Goal: Information Seeking & Learning: Learn about a topic

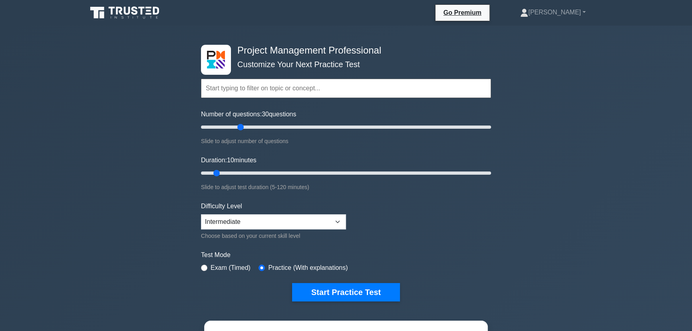
drag, startPoint x: 212, startPoint y: 125, endPoint x: 242, endPoint y: 138, distance: 32.6
type input "30"
click at [242, 132] on input "Number of questions: 30 questions" at bounding box center [346, 127] width 290 height 10
drag, startPoint x: 217, startPoint y: 173, endPoint x: 273, endPoint y: 174, distance: 55.9
type input "35"
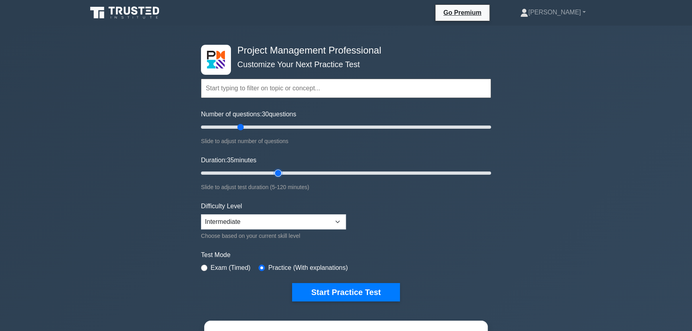
click at [273, 174] on input "Duration: 35 minutes" at bounding box center [346, 173] width 290 height 10
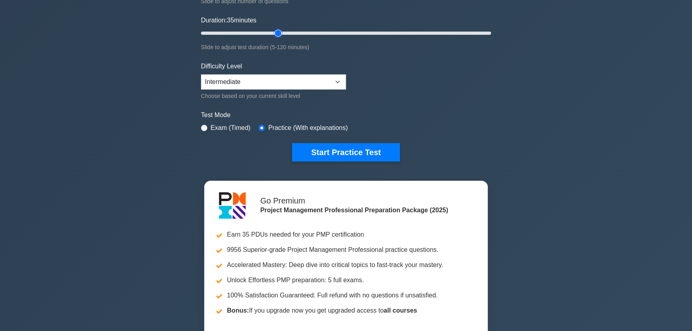
scroll to position [109, 0]
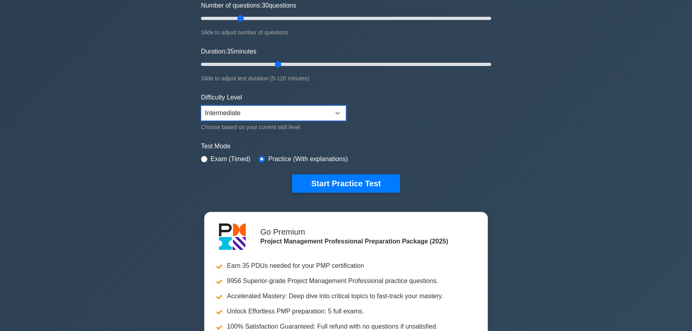
click at [323, 114] on select "Beginner Intermediate Expert" at bounding box center [273, 112] width 145 height 15
click at [319, 114] on select "Beginner Intermediate Expert" at bounding box center [273, 112] width 145 height 15
click at [319, 113] on select "Beginner Intermediate Expert" at bounding box center [273, 112] width 145 height 15
click at [318, 111] on select "Beginner Intermediate Expert" at bounding box center [273, 112] width 145 height 15
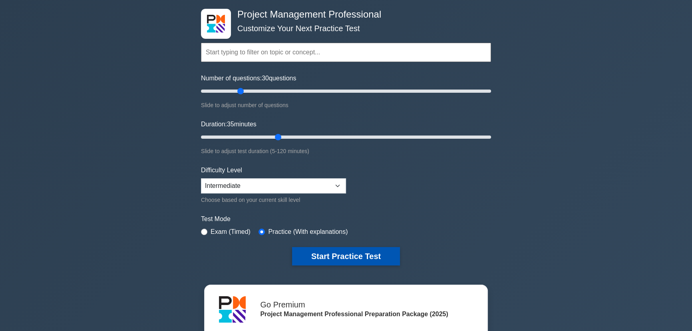
click at [332, 255] on button "Start Practice Test" at bounding box center [346, 256] width 108 height 18
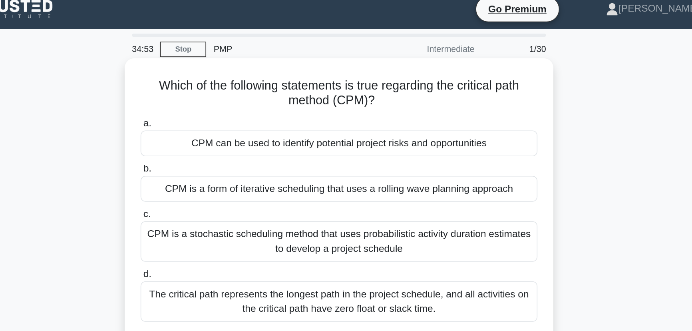
scroll to position [5, 0]
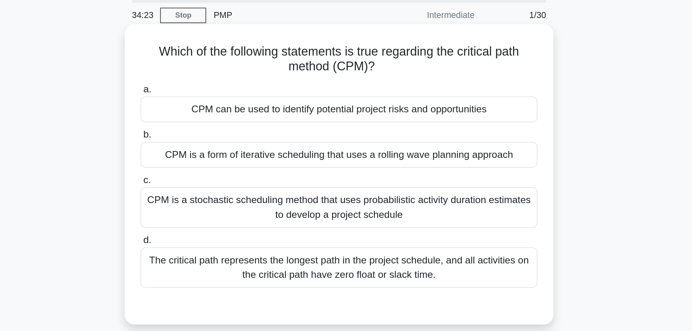
click at [382, 190] on div "The critical path represents the longest path in the project schedule, and all …" at bounding box center [346, 198] width 259 height 26
click at [217, 183] on input "d. The critical path represents the longest path in the project schedule, and a…" at bounding box center [217, 180] width 0 height 5
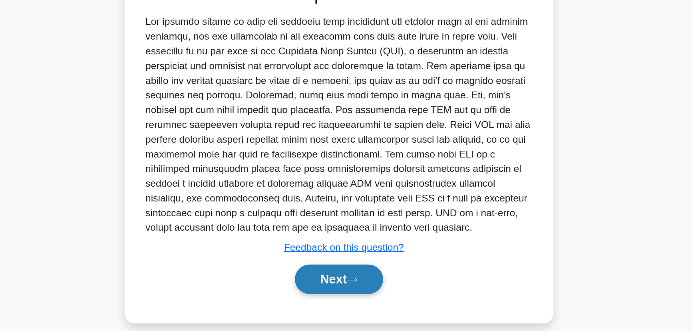
click at [356, 296] on icon at bounding box center [354, 297] width 7 height 4
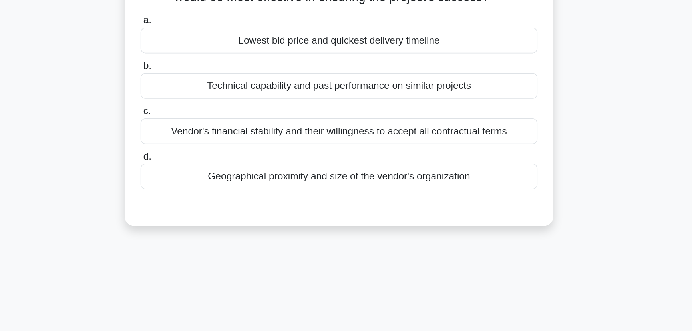
scroll to position [29, 0]
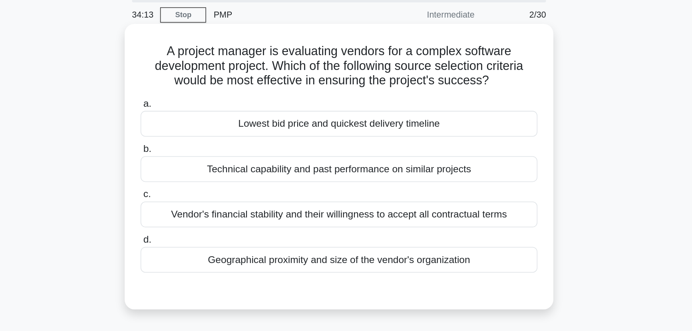
drag, startPoint x: 300, startPoint y: 44, endPoint x: 468, endPoint y: 50, distance: 168.7
click at [468, 50] on h5 "A project manager is evaluating vendors for a complex software development proj…" at bounding box center [346, 43] width 260 height 30
click at [458, 50] on h5 "A project manager is evaluating vendors for a complex software development proj…" at bounding box center [346, 43] width 260 height 30
drag, startPoint x: 300, startPoint y: 43, endPoint x: 468, endPoint y: 49, distance: 168.3
click at [468, 49] on h5 "A project manager is evaluating vendors for a complex software development proj…" at bounding box center [346, 43] width 260 height 30
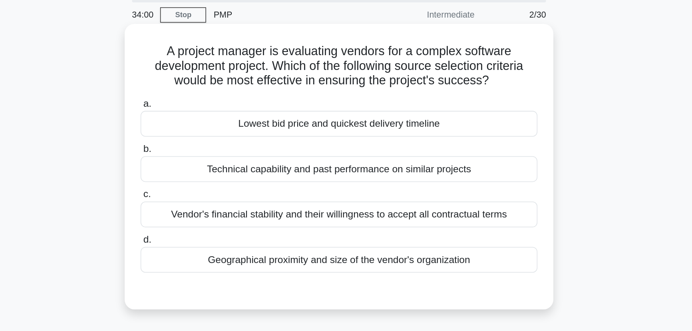
click at [462, 50] on h5 "A project manager is evaluating vendors for a complex software development proj…" at bounding box center [346, 43] width 260 height 30
click at [402, 113] on div "Technical capability and past performance on similar projects" at bounding box center [346, 110] width 259 height 17
click at [217, 100] on input "b. Technical capability and past performance on similar projects" at bounding box center [217, 97] width 0 height 5
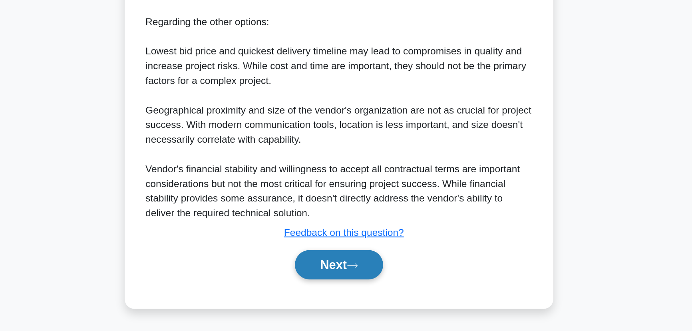
click at [351, 284] on button "Next" at bounding box center [345, 287] width 57 height 19
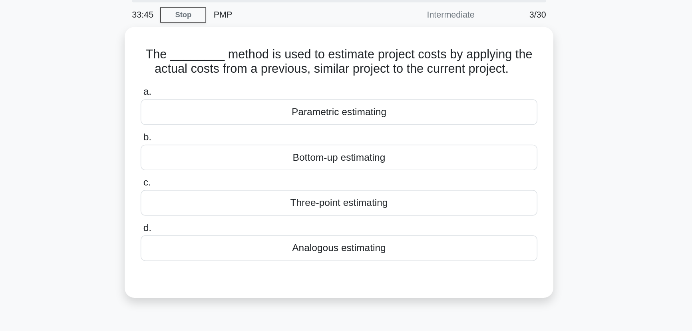
scroll to position [6, 0]
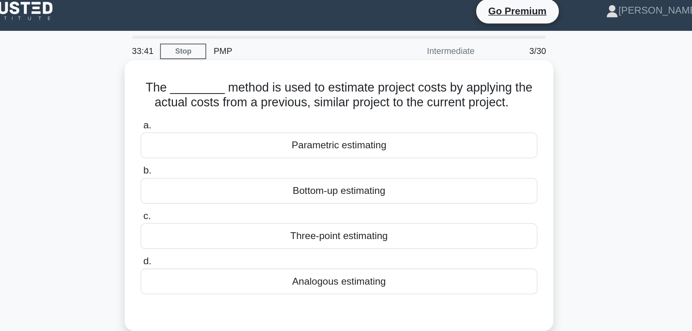
click at [372, 93] on div "Parametric estimating" at bounding box center [346, 94] width 259 height 17
click at [217, 84] on input "a. Parametric estimating" at bounding box center [217, 81] width 0 height 5
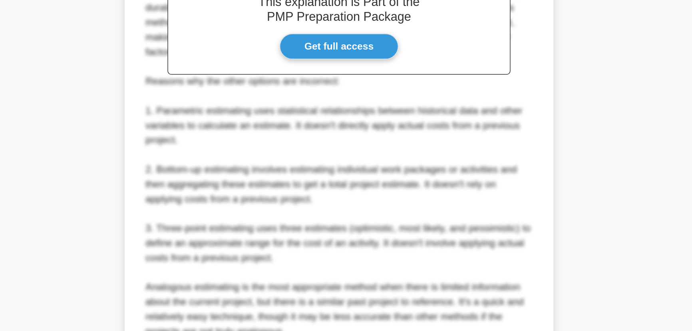
scroll to position [199, 0]
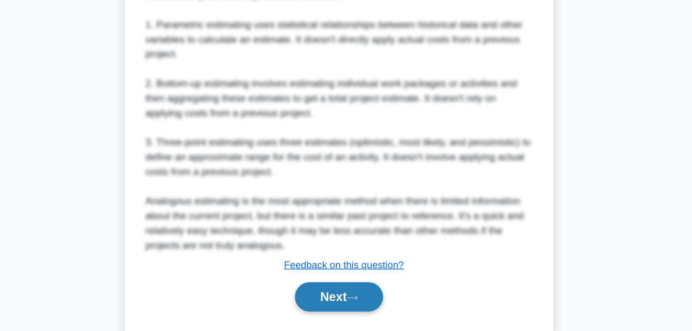
click at [345, 300] on button "Next" at bounding box center [345, 308] width 57 height 19
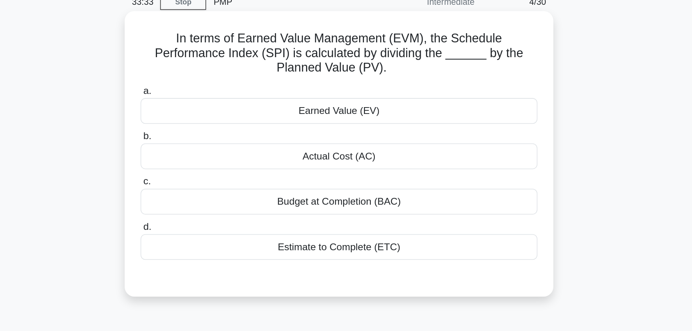
scroll to position [29, 0]
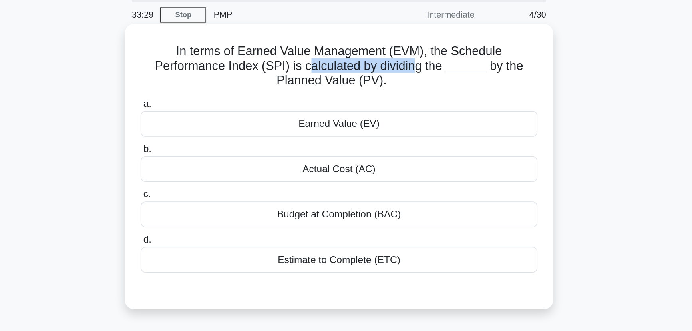
drag, startPoint x: 328, startPoint y: 45, endPoint x: 400, endPoint y: 45, distance: 71.5
click at [400, 45] on h5 "In terms of Earned Value Management (EVM), the Schedule Performance Index (SPI)…" at bounding box center [346, 43] width 260 height 30
click at [399, 45] on h5 "In terms of Earned Value Management (EVM), the Schedule Performance Index (SPI)…" at bounding box center [346, 43] width 260 height 30
click at [378, 79] on div "Earned Value (EV)" at bounding box center [346, 80] width 259 height 17
click at [217, 70] on input "a. Earned Value (EV)" at bounding box center [217, 67] width 0 height 5
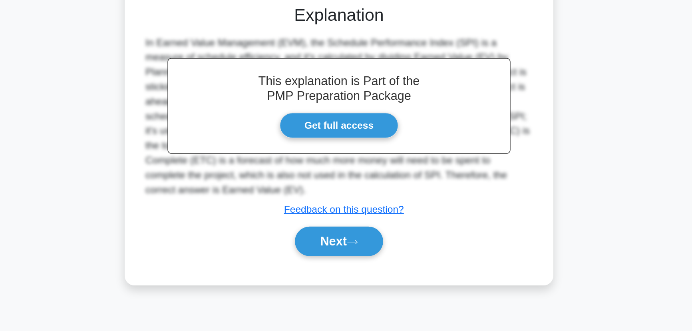
click at [358, 288] on div "a. Earned Value (EV) b. Actual Cost (AC) c. d." at bounding box center [346, 140] width 260 height 301
click at [363, 270] on button "Next" at bounding box center [345, 271] width 57 height 19
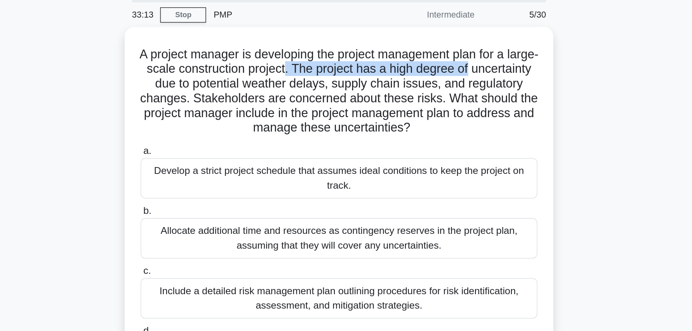
drag, startPoint x: 342, startPoint y: 40, endPoint x: 154, endPoint y: 75, distance: 191.1
click at [472, 44] on h5 "A project manager is developing the project management plan for a large-scale c…" at bounding box center [346, 59] width 260 height 58
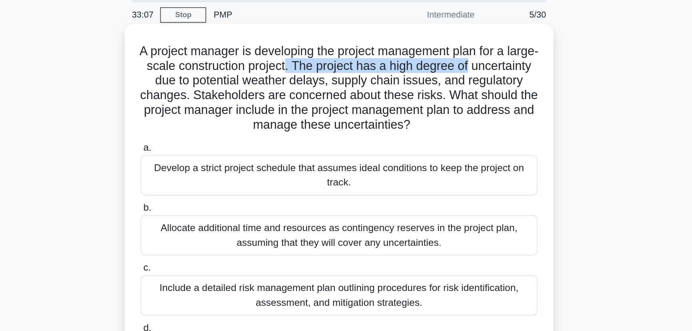
click at [392, 46] on h5 "A project manager is developing the project management plan for a large-scale c…" at bounding box center [346, 57] width 260 height 58
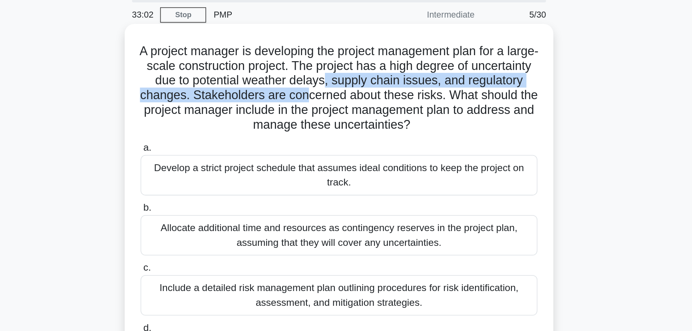
drag, startPoint x: 379, startPoint y: 52, endPoint x: 376, endPoint y: 59, distance: 7.5
click at [376, 59] on h5 "A project manager is developing the project management plan for a large-scale c…" at bounding box center [346, 57] width 260 height 58
click at [366, 62] on h5 "A project manager is developing the project management plan for a large-scale c…" at bounding box center [346, 57] width 260 height 58
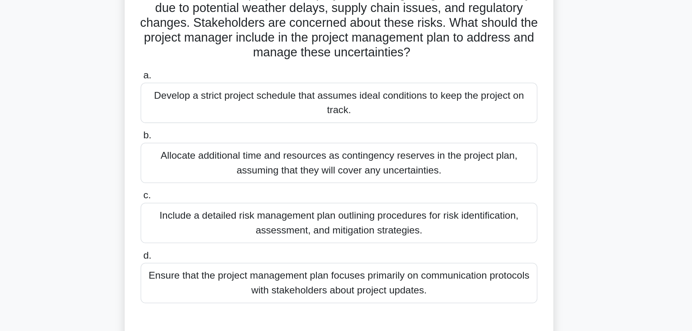
click at [344, 196] on div "Include a detailed risk management plan outlining procedures for risk identific…" at bounding box center [346, 192] width 259 height 26
click at [217, 177] on input "c. Include a detailed risk management plan outlining procedures for risk identi…" at bounding box center [217, 174] width 0 height 5
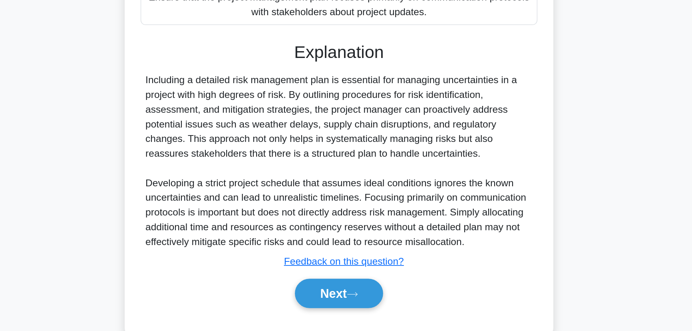
scroll to position [161, 0]
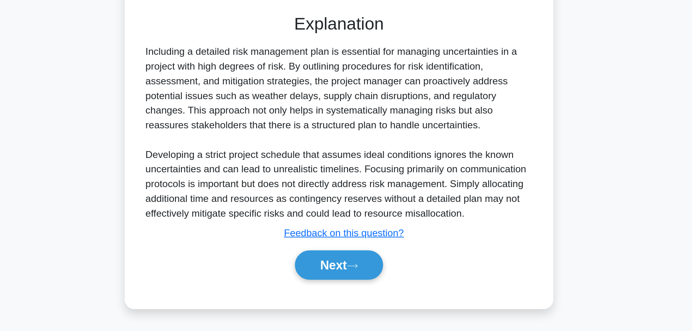
click at [345, 275] on div "Next" at bounding box center [346, 288] width 259 height 26
click at [345, 280] on button "Next" at bounding box center [345, 287] width 57 height 19
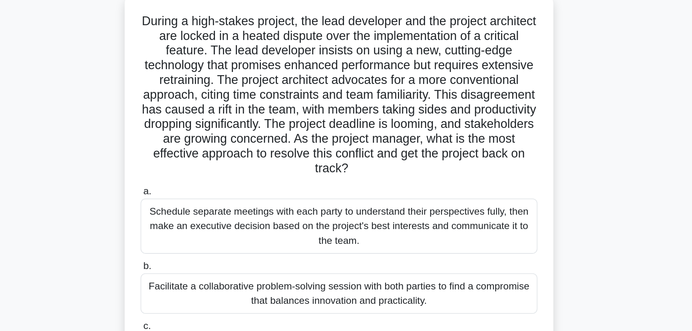
scroll to position [29, 0]
drag, startPoint x: 314, startPoint y: 72, endPoint x: 428, endPoint y: 72, distance: 113.9
click at [428, 72] on h5 "During a high-stakes project, the lead developer and the project architect are …" at bounding box center [346, 81] width 260 height 106
drag, startPoint x: 300, startPoint y: 82, endPoint x: 348, endPoint y: 84, distance: 47.2
click at [348, 84] on h5 "During a high-stakes project, the lead developer and the project architect are …" at bounding box center [346, 81] width 260 height 106
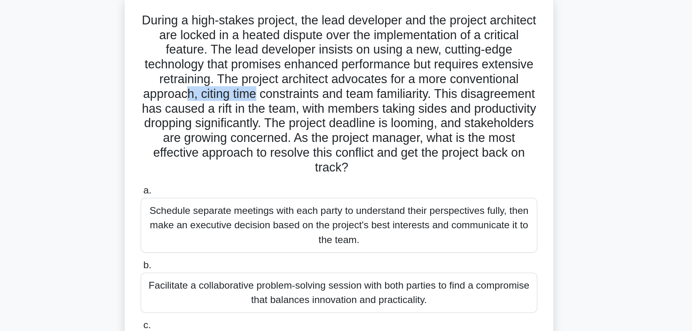
click at [348, 84] on h5 "During a high-stakes project, the lead developer and the project architect are …" at bounding box center [346, 81] width 260 height 106
drag, startPoint x: 362, startPoint y: 83, endPoint x: 462, endPoint y: 83, distance: 99.9
click at [462, 83] on h5 "During a high-stakes project, the lead developer and the project architect are …" at bounding box center [346, 81] width 260 height 106
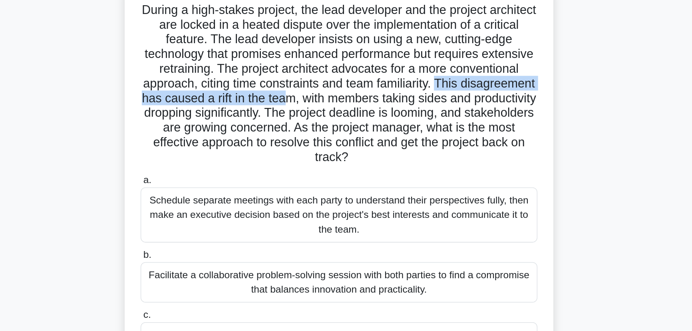
drag, startPoint x: 219, startPoint y: 91, endPoint x: 385, endPoint y: 92, distance: 166.2
click at [385, 92] on h5 "During a high-stakes project, the lead developer and the project architect are …" at bounding box center [346, 81] width 260 height 106
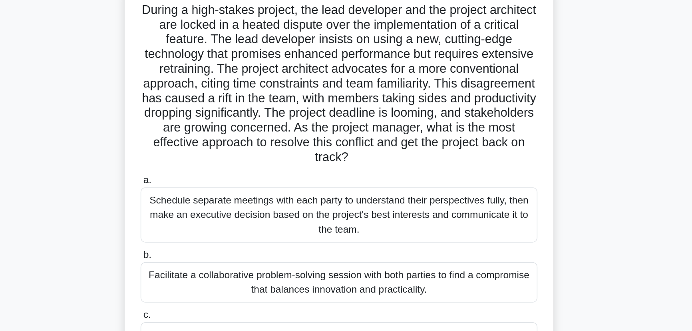
click at [405, 89] on h5 "During a high-stakes project, the lead developer and the project architect are …" at bounding box center [346, 81] width 260 height 106
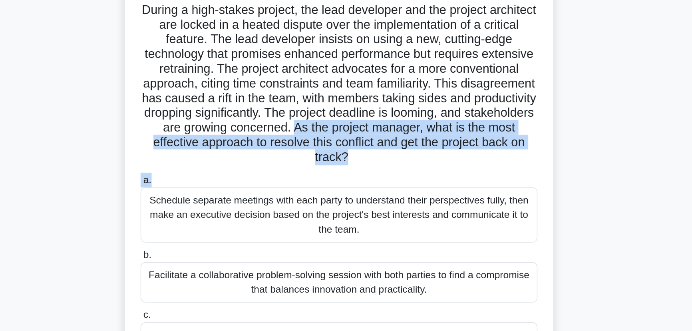
drag, startPoint x: 416, startPoint y: 111, endPoint x: 464, endPoint y: 140, distance: 55.6
click at [464, 140] on div "During a high-stakes project, the lead developer and the project architect are …" at bounding box center [345, 176] width 273 height 314
click at [405, 119] on h5 "During a high-stakes project, the lead developer and the project architect are …" at bounding box center [346, 81] width 260 height 106
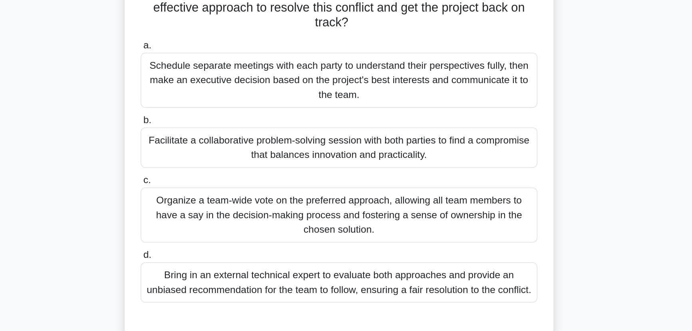
click at [370, 215] on div "Facilitate a collaborative problem-solving session with both parties to find a …" at bounding box center [346, 211] width 259 height 26
click at [217, 196] on input "b. Facilitate a collaborative problem-solving session with both parties to find…" at bounding box center [217, 193] width 0 height 5
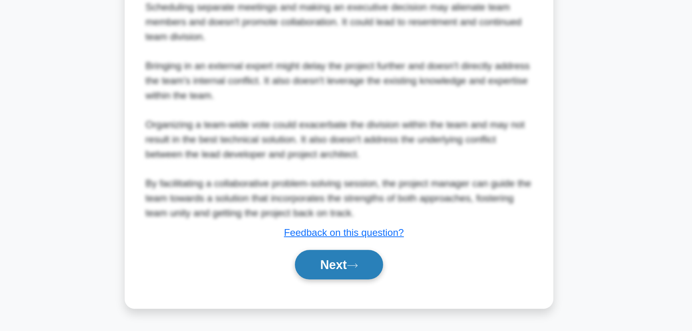
click at [350, 285] on button "Next" at bounding box center [345, 287] width 57 height 19
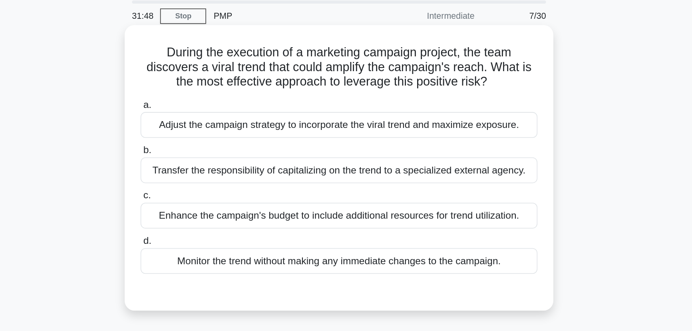
scroll to position [24, 0]
drag, startPoint x: 448, startPoint y: 47, endPoint x: 447, endPoint y: 54, distance: 7.2
click at [447, 54] on h5 "During the execution of a marketing campaign project, the team discovers a vira…" at bounding box center [346, 48] width 260 height 30
click at [447, 54] on icon ".spinner_0XTQ{transform-origin:center;animation:spinner_y6GP .75s linear infini…" at bounding box center [448, 58] width 10 height 10
click at [374, 87] on div "Adjust the campaign strategy to incorporate the viral trend and maximize exposu…" at bounding box center [346, 85] width 259 height 17
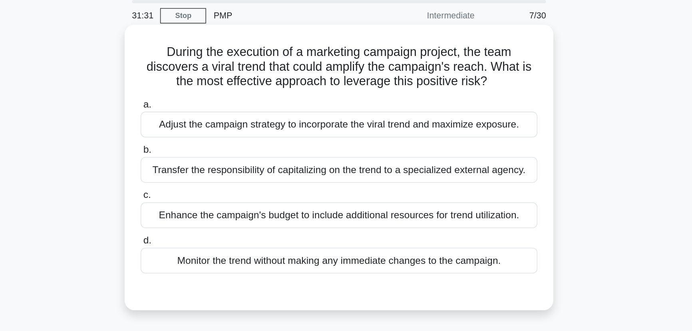
click at [217, 75] on input "a. Adjust the campaign strategy to incorporate the viral trend and maximize exp…" at bounding box center [217, 72] width 0 height 5
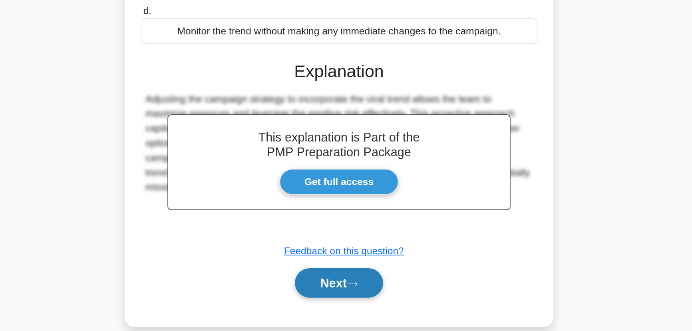
scroll to position [100, 0]
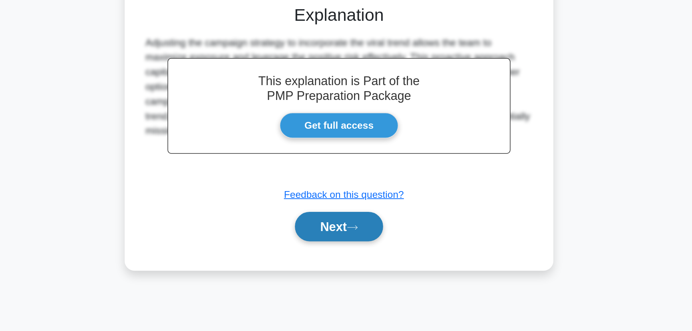
click at [355, 265] on button "Next" at bounding box center [345, 262] width 57 height 19
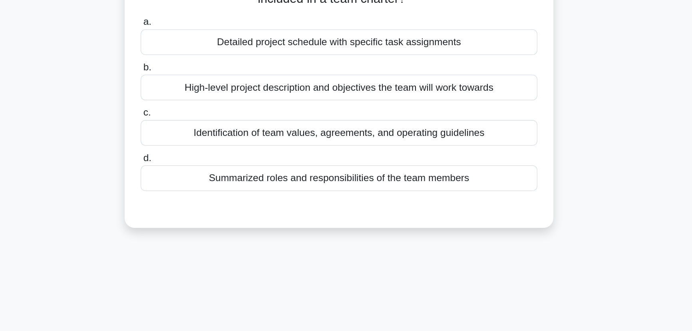
scroll to position [29, 0]
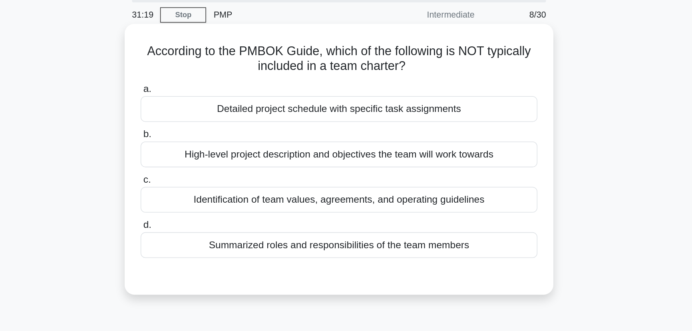
click at [361, 77] on div "Detailed project schedule with specific task assignments" at bounding box center [346, 71] width 259 height 17
click at [217, 61] on input "a. Detailed project schedule with specific task assignments" at bounding box center [217, 58] width 0 height 5
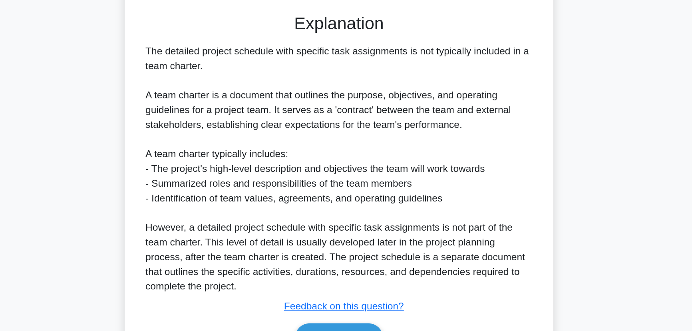
scroll to position [133, 0]
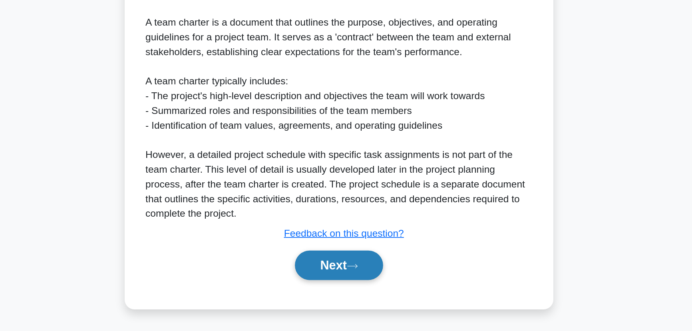
click at [356, 284] on button "Next" at bounding box center [345, 287] width 57 height 19
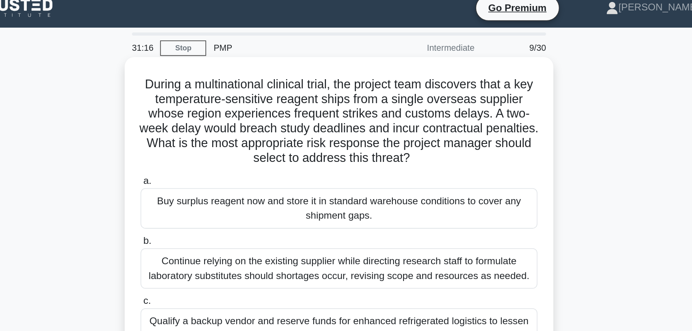
scroll to position [6, 0]
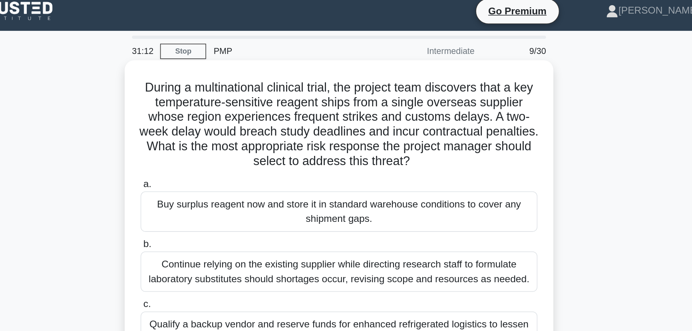
drag, startPoint x: 352, startPoint y: 55, endPoint x: 453, endPoint y: 54, distance: 101.1
click at [453, 54] on h5 "During a multinational clinical trial, the project team discovers that a key te…" at bounding box center [346, 81] width 260 height 58
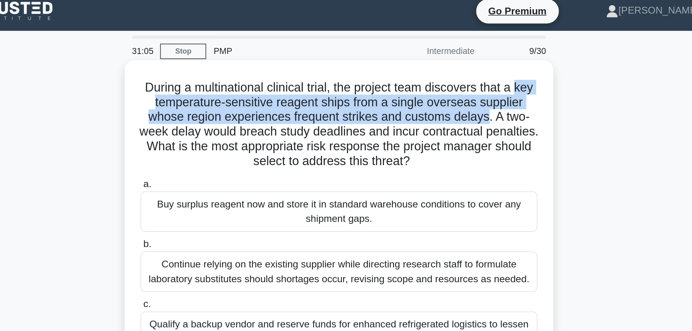
drag, startPoint x: 218, startPoint y: 66, endPoint x: 445, endPoint y: 75, distance: 227.1
click at [445, 75] on h5 "During a multinational clinical trial, the project team discovers that a key te…" at bounding box center [346, 81] width 260 height 58
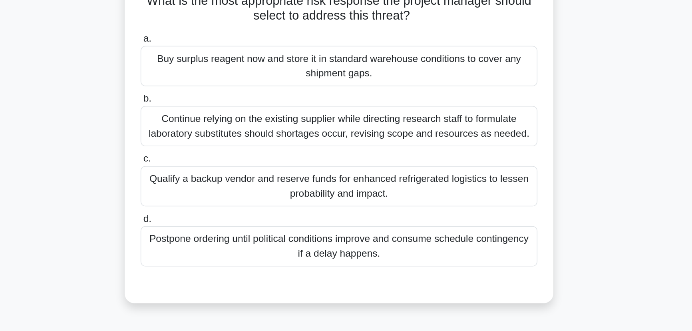
click at [376, 183] on div "Continue relying on the existing supplier while directing research staff to for…" at bounding box center [346, 177] width 259 height 26
click at [217, 162] on input "b. Continue relying on the existing supplier while directing research staff to …" at bounding box center [217, 159] width 0 height 5
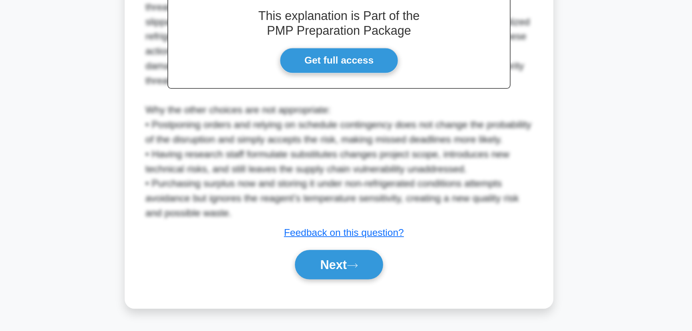
scroll to position [229, 0]
click at [346, 291] on button "Next" at bounding box center [345, 287] width 57 height 19
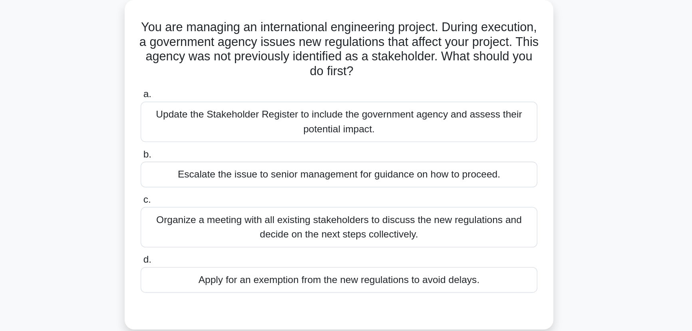
scroll to position [6, 0]
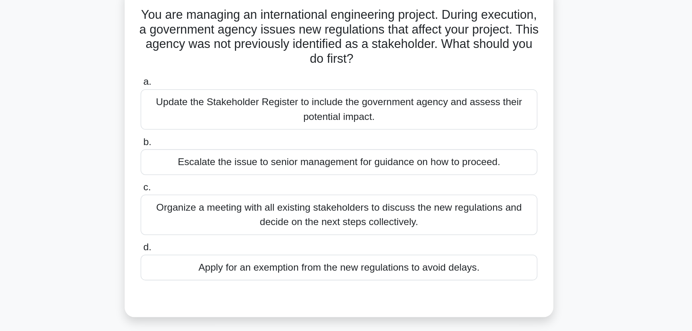
click at [374, 117] on div "Update the Stakeholder Register to include the government agency and assess the…" at bounding box center [346, 118] width 259 height 26
click at [217, 103] on input "a. Update the Stakeholder Register to include the government agency and assess …" at bounding box center [217, 100] width 0 height 5
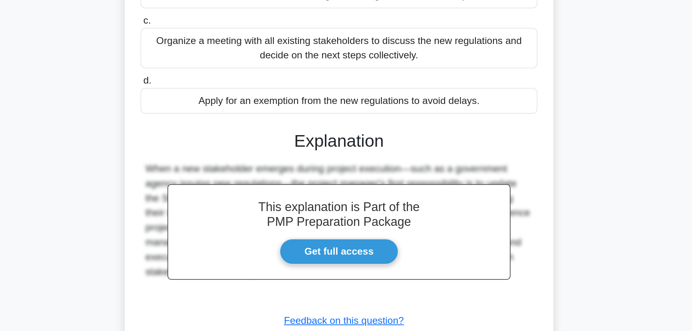
scroll to position [104, 0]
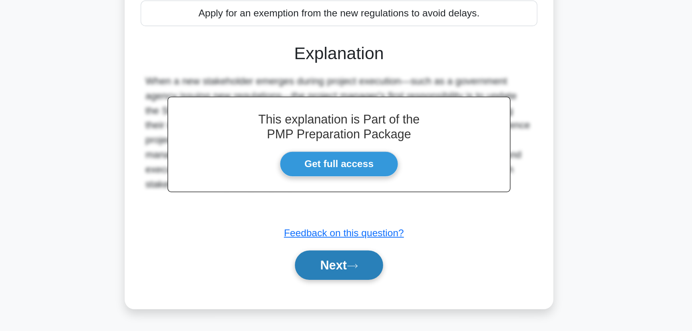
click at [358, 287] on icon at bounding box center [354, 288] width 7 height 4
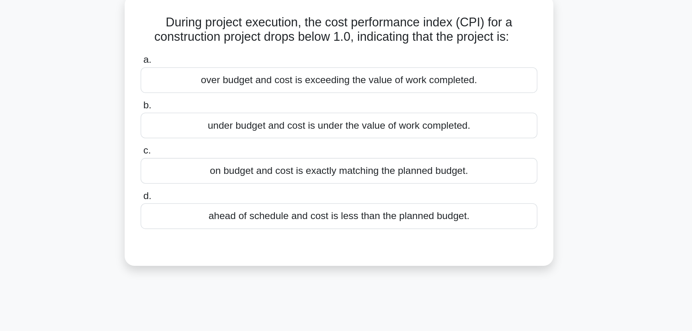
scroll to position [6, 0]
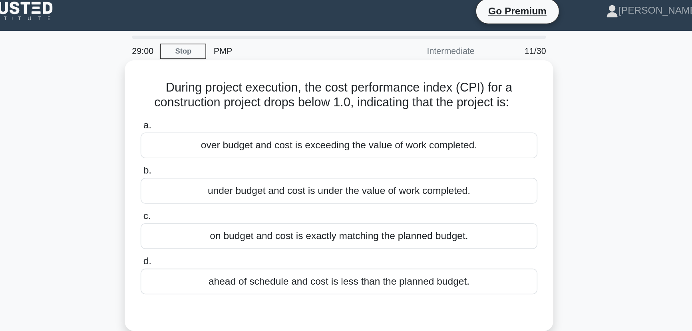
click at [341, 123] on div "under budget and cost is under the value of work completed." at bounding box center [346, 124] width 259 height 17
click at [217, 114] on input "b. under budget and cost is under the value of work completed." at bounding box center [217, 111] width 0 height 5
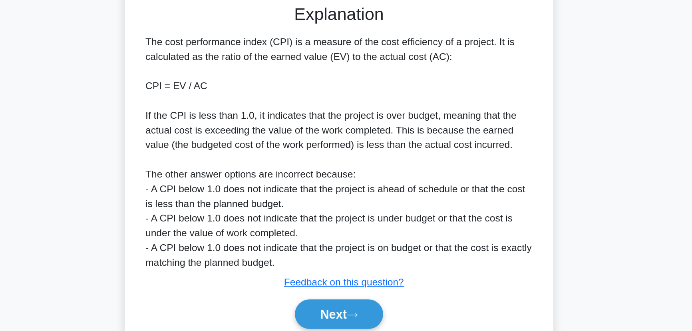
scroll to position [100, 0]
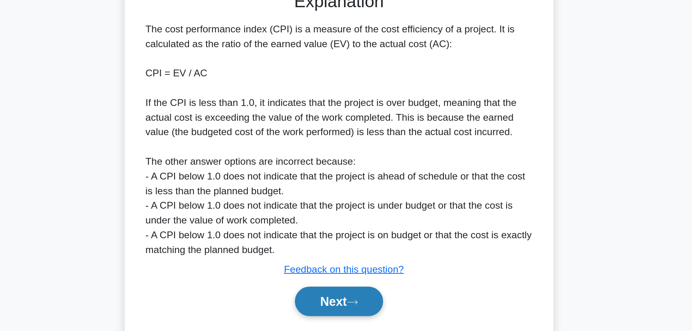
click at [358, 310] on icon at bounding box center [354, 312] width 7 height 4
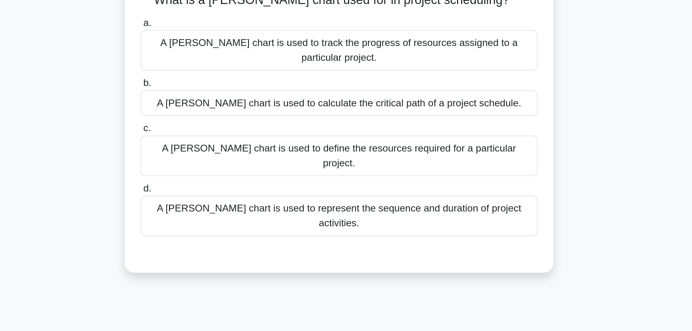
scroll to position [0, 0]
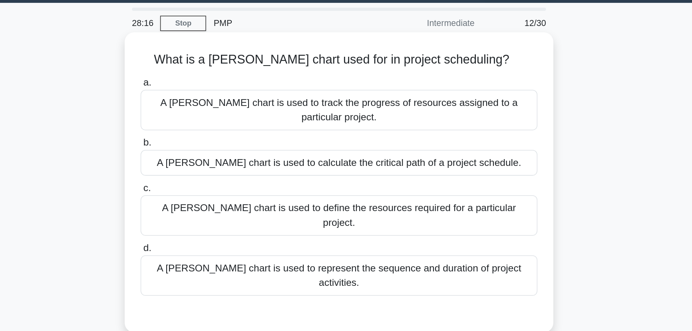
click at [377, 190] on div "A Gantt chart is used to represent the sequence and duration of project activit…" at bounding box center [346, 203] width 259 height 26
click at [217, 183] on input "d. A Gantt chart is used to represent the sequence and duration of project acti…" at bounding box center [217, 185] width 0 height 5
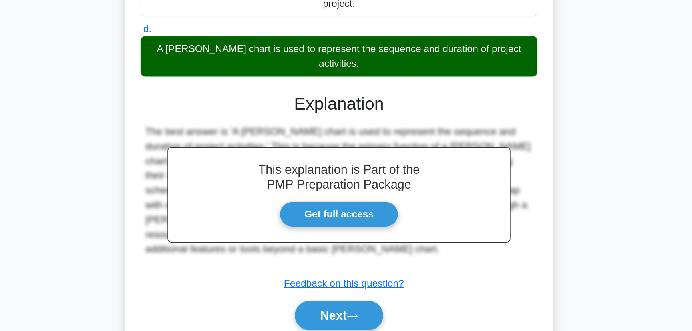
scroll to position [100, 0]
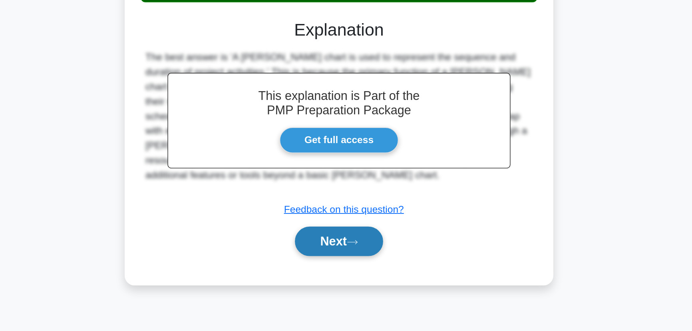
click at [341, 262] on button "Next" at bounding box center [345, 271] width 57 height 19
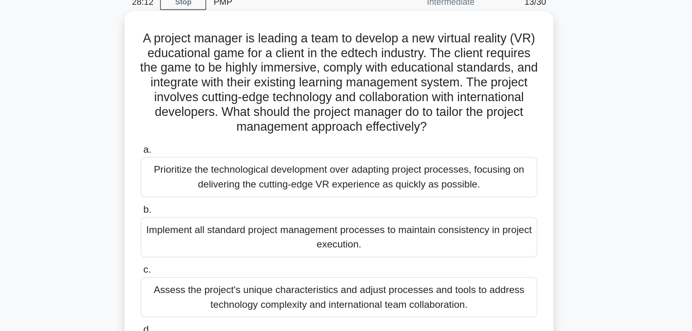
scroll to position [29, 0]
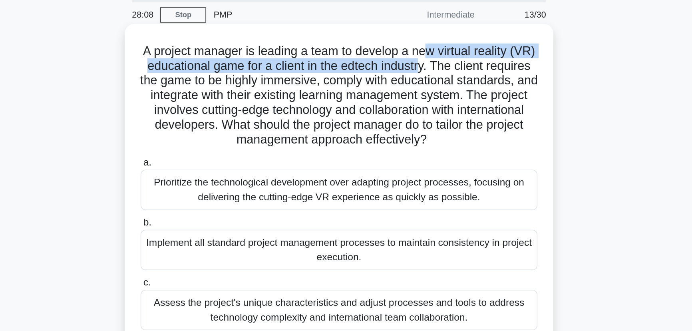
drag, startPoint x: 411, startPoint y: 34, endPoint x: 425, endPoint y: 39, distance: 15.7
click at [425, 39] on h5 "A project manager is leading a team to develop a new virtual reality (VR) educa…" at bounding box center [346, 62] width 260 height 68
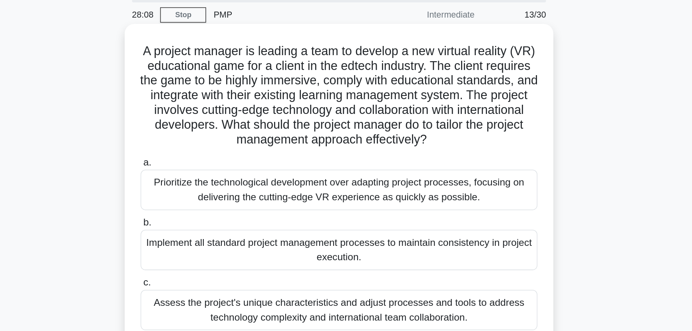
click at [355, 37] on h5 "A project manager is leading a team to develop a new virtual reality (VR) educa…" at bounding box center [346, 62] width 260 height 68
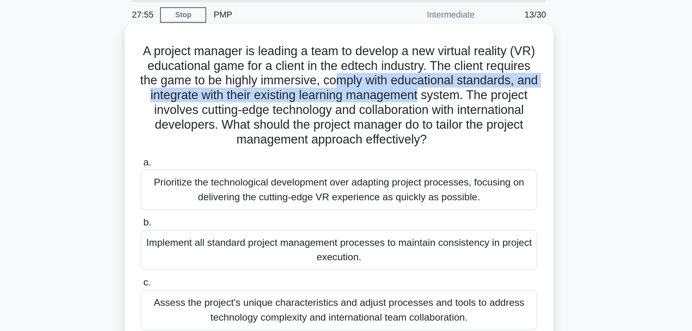
drag, startPoint x: 390, startPoint y: 54, endPoint x: 456, endPoint y: 69, distance: 67.2
click at [464, 67] on h5 "A project manager is leading a team to develop a new virtual reality (VR) educa…" at bounding box center [346, 62] width 260 height 68
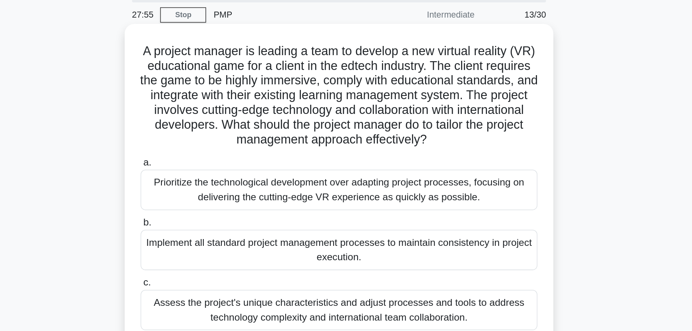
click at [308, 71] on h5 "A project manager is leading a team to develop a new virtual reality (VR) educa…" at bounding box center [346, 62] width 260 height 68
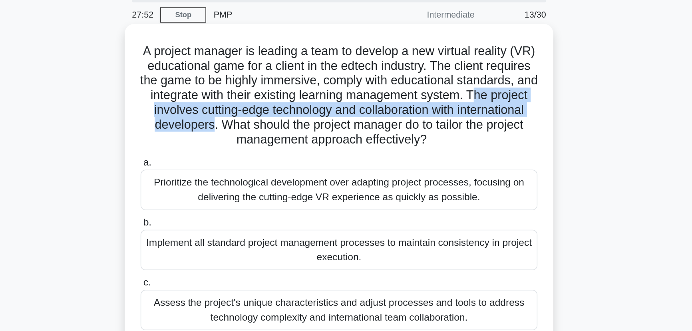
drag, startPoint x: 251, startPoint y: 71, endPoint x: 326, endPoint y: 85, distance: 75.7
click at [326, 85] on h5 "A project manager is leading a team to develop a new virtual reality (VR) educa…" at bounding box center [346, 62] width 260 height 68
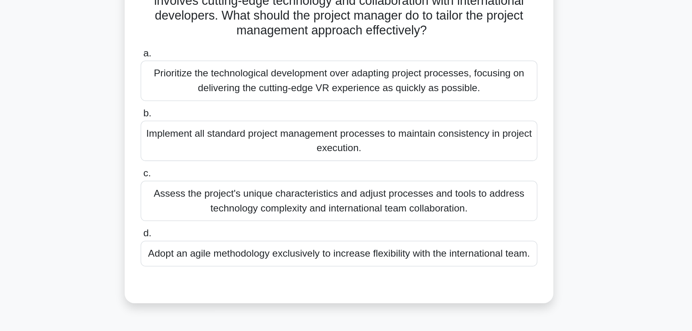
click at [377, 196] on div "Assess the project's unique characteristics and adjust processes and tools to a…" at bounding box center [346, 202] width 259 height 26
click at [217, 187] on input "c. Assess the project's unique characteristics and adjust processes and tools t…" at bounding box center [217, 184] width 0 height 5
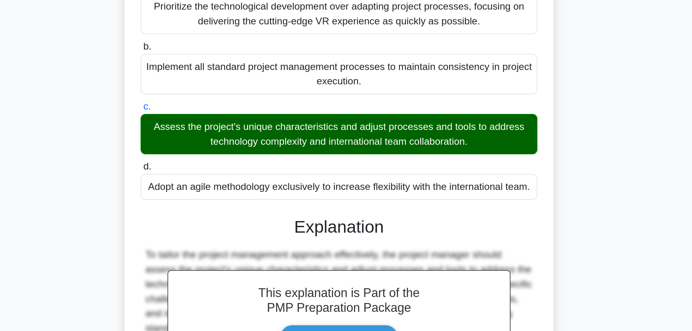
scroll to position [143, 0]
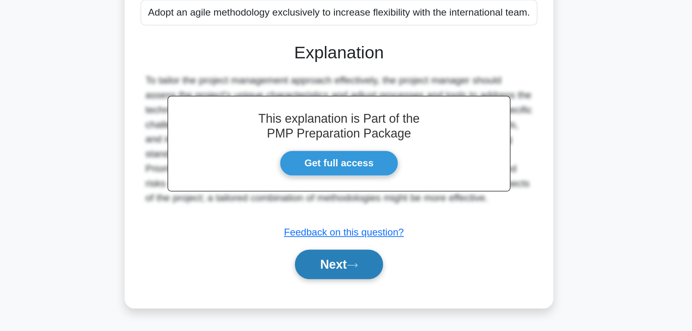
click at [350, 285] on button "Next" at bounding box center [345, 287] width 57 height 19
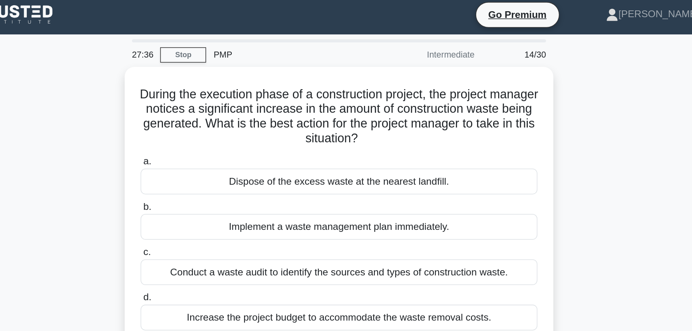
scroll to position [0, 0]
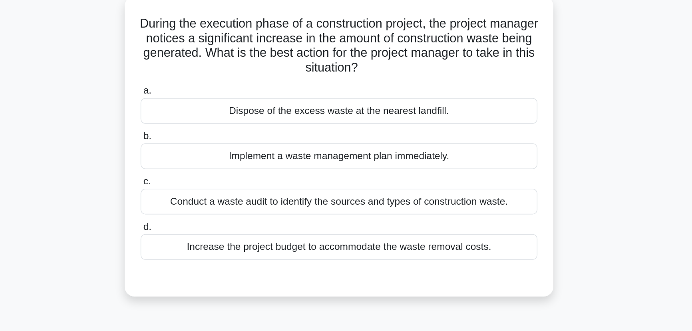
click at [364, 182] on div "Conduct a waste audit to identify the sources and types of construction waste." at bounding box center [346, 178] width 259 height 17
click at [217, 168] on input "c. Conduct a waste audit to identify the sources and types of construction wast…" at bounding box center [217, 165] width 0 height 5
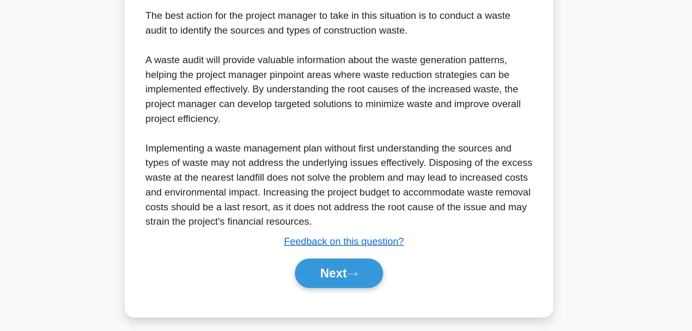
scroll to position [109, 0]
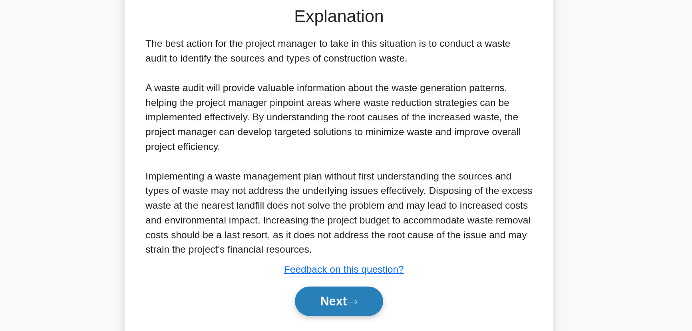
click at [347, 316] on button "Next" at bounding box center [345, 311] width 57 height 19
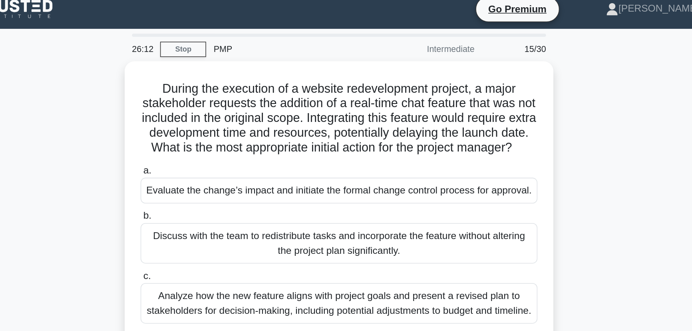
scroll to position [6, 0]
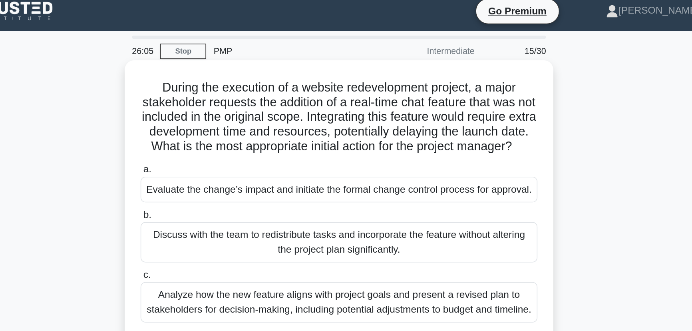
click at [410, 130] on div "Evaluate the change’s impact and initiate the formal change control process for…" at bounding box center [346, 123] width 259 height 17
click at [217, 113] on input "a. Evaluate the change’s impact and initiate the formal change control process …" at bounding box center [217, 110] width 0 height 5
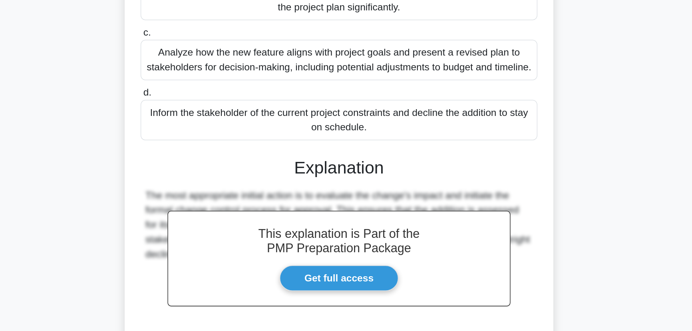
scroll to position [124, 0]
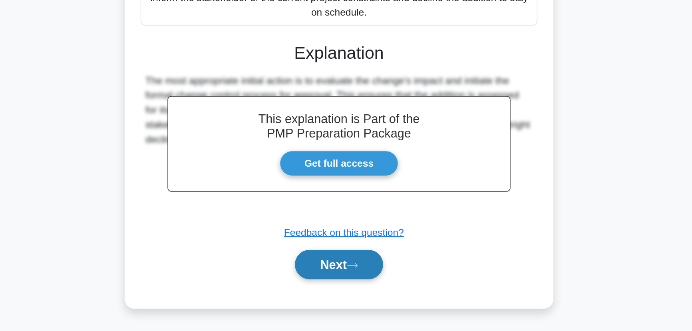
click at [364, 297] on button "Next" at bounding box center [345, 287] width 57 height 19
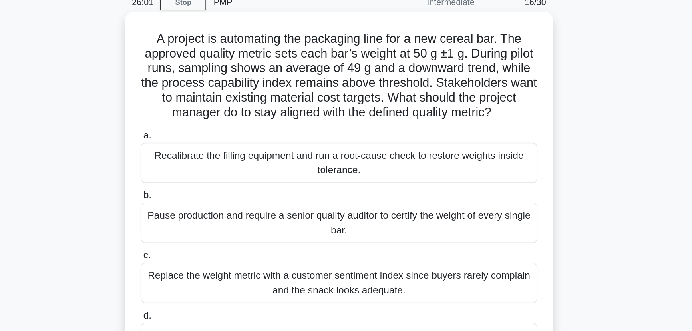
scroll to position [29, 0]
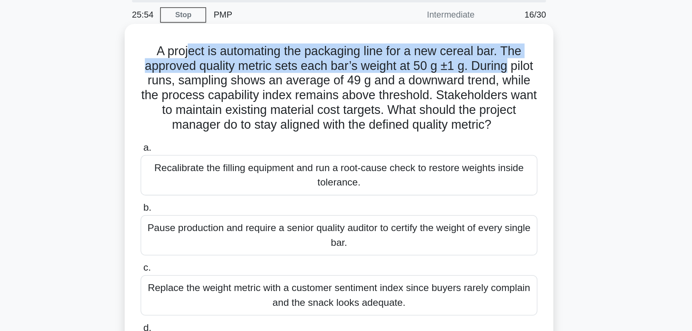
drag, startPoint x: 245, startPoint y: 35, endPoint x: 465, endPoint y: 40, distance: 219.8
click at [465, 40] on h5 "A project is automating the packaging line for a new cereal bar. The approved q…" at bounding box center [346, 57] width 260 height 58
click at [289, 40] on h5 "A project is automating the packaging line for a new cereal bar. The approved q…" at bounding box center [346, 57] width 260 height 58
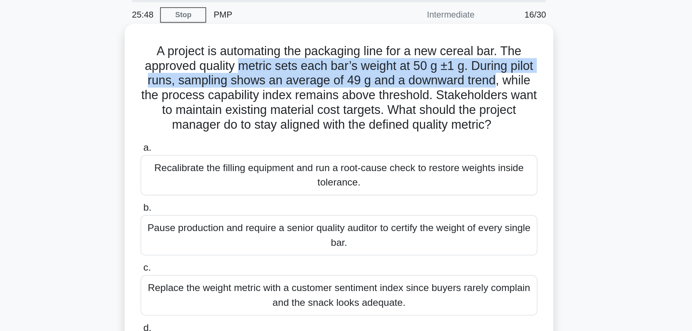
drag, startPoint x: 290, startPoint y: 40, endPoint x: 431, endPoint y: 46, distance: 140.3
click at [469, 47] on h5 "A project is automating the packaging line for a new cereal bar. The approved q…" at bounding box center [346, 57] width 260 height 58
click at [397, 49] on h5 "A project is automating the packaging line for a new cereal bar. The approved q…" at bounding box center [346, 57] width 260 height 58
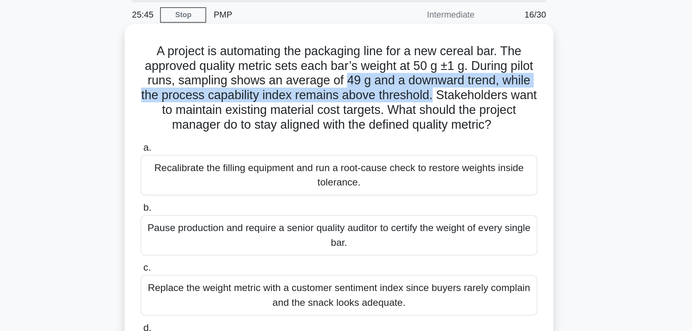
drag, startPoint x: 370, startPoint y: 52, endPoint x: 465, endPoint y: 63, distance: 94.9
click at [467, 63] on h5 "A project is automating the packaging line for a new cereal bar. The approved q…" at bounding box center [346, 57] width 260 height 58
drag, startPoint x: 449, startPoint y: 64, endPoint x: 443, endPoint y: 64, distance: 5.6
click at [448, 64] on h5 "A project is automating the packaging line for a new cereal bar. The approved q…" at bounding box center [346, 57] width 260 height 58
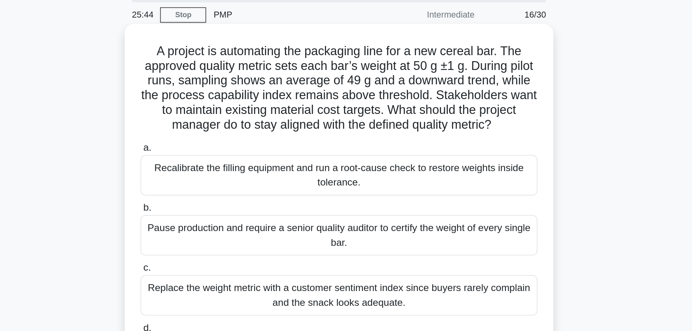
click at [236, 68] on h5 "A project is automating the packaging line for a new cereal bar. The approved q…" at bounding box center [346, 57] width 260 height 58
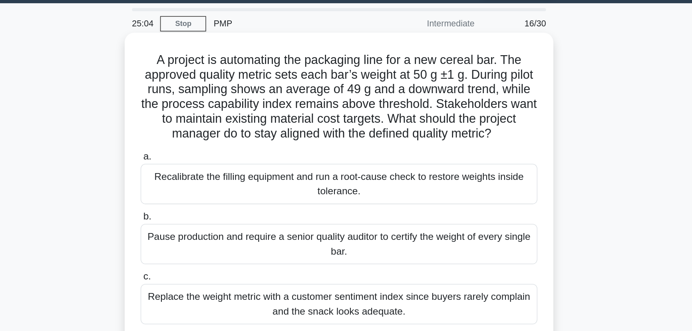
scroll to position [6, 0]
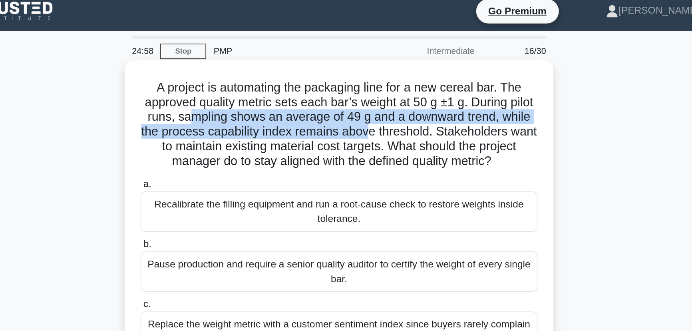
drag, startPoint x: 265, startPoint y: 76, endPoint x: 411, endPoint y: 81, distance: 146.7
click at [411, 81] on h5 "A project is automating the packaging line for a new cereal bar. The approved q…" at bounding box center [346, 81] width 260 height 58
click at [406, 85] on h5 "A project is automating the packaging line for a new cereal bar. The approved q…" at bounding box center [346, 81] width 260 height 58
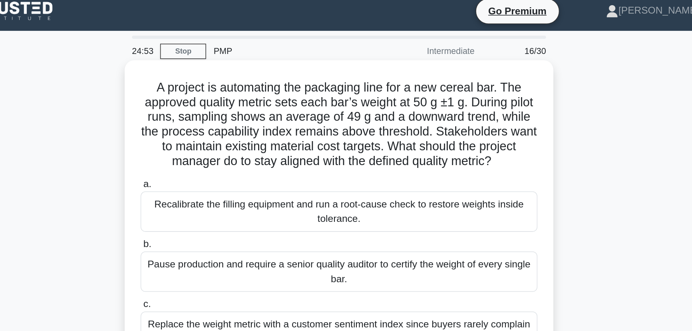
click at [406, 137] on div "Recalibrate the filling equipment and run a root-cause check to restore weights…" at bounding box center [346, 138] width 259 height 26
click at [217, 123] on input "a. Recalibrate the filling equipment and run a root-cause check to restore weig…" at bounding box center [217, 119] width 0 height 5
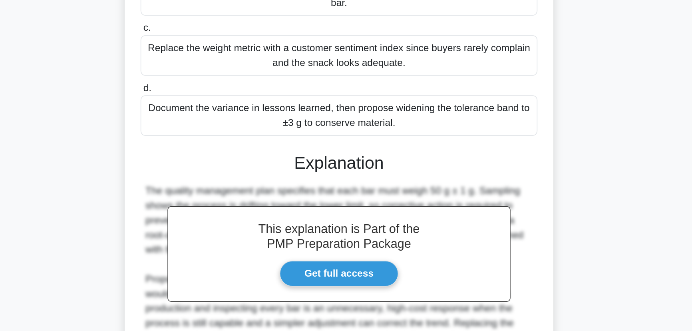
scroll to position [147, 0]
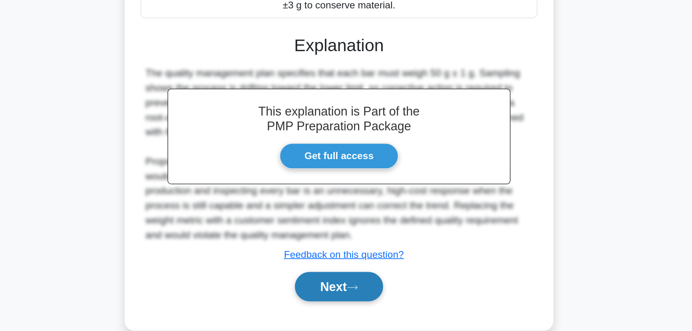
click at [354, 311] on button "Next" at bounding box center [345, 301] width 57 height 19
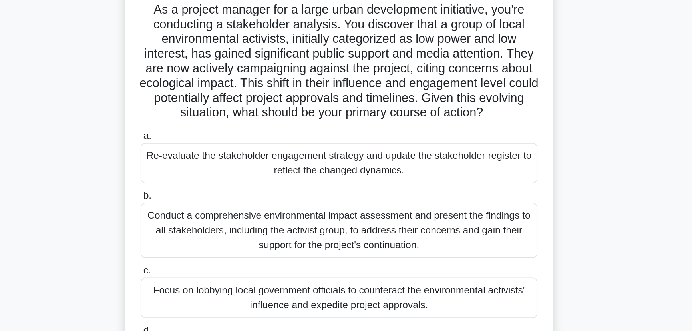
scroll to position [29, 0]
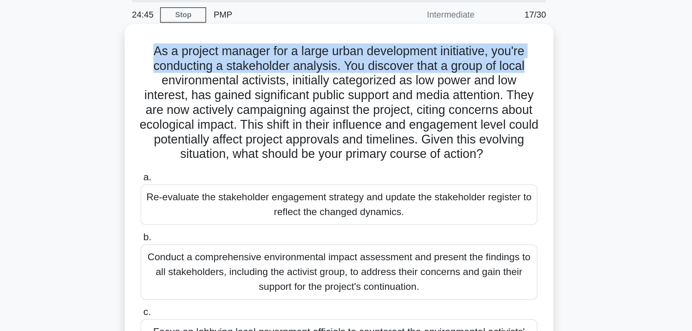
drag, startPoint x: 218, startPoint y: 32, endPoint x: 481, endPoint y: 47, distance: 263.3
click at [481, 47] on div "As a project manager for a large urban development initiative, you're conductin…" at bounding box center [345, 157] width 273 height 276
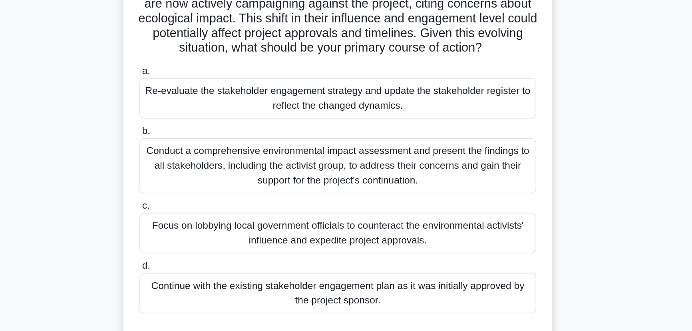
click at [314, 138] on div "Re-evaluate the stakeholder engagement strategy and update the stakeholder regi…" at bounding box center [346, 133] width 259 height 26
click at [217, 118] on input "a. Re-evaluate the stakeholder engagement strategy and update the stakeholder r…" at bounding box center [217, 115] width 0 height 5
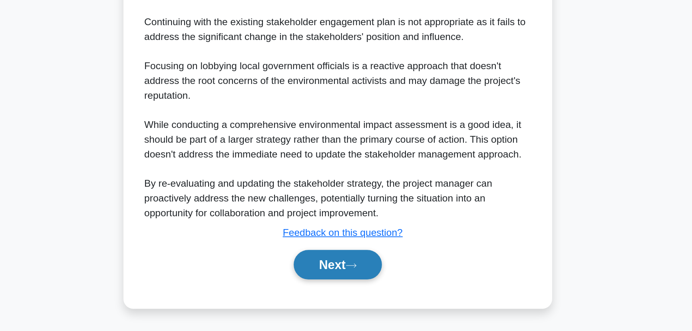
click at [345, 286] on button "Next" at bounding box center [345, 287] width 57 height 19
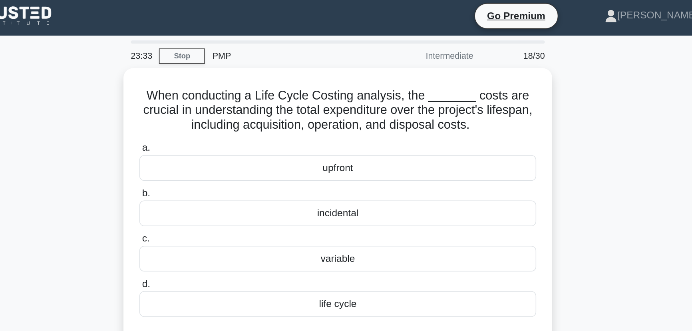
scroll to position [0, 0]
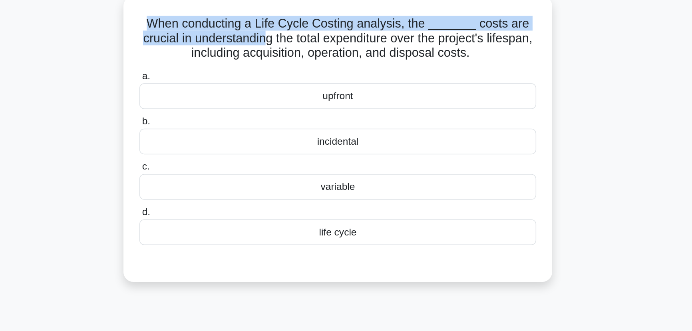
drag, startPoint x: 225, startPoint y: 60, endPoint x: 313, endPoint y: 69, distance: 88.7
click at [313, 69] on h5 "When conducting a Life Cycle Costing analysis, the _______ costs are crucial in…" at bounding box center [346, 73] width 260 height 30
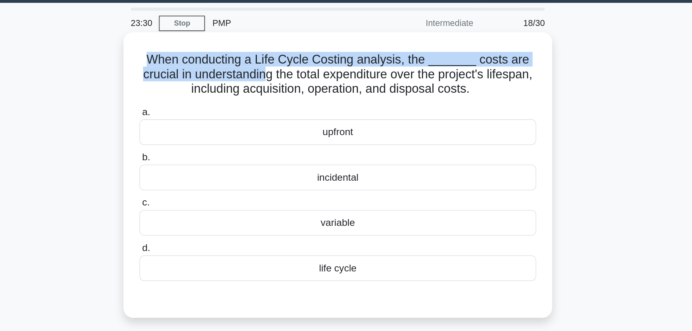
click at [246, 70] on h5 "When conducting a Life Cycle Costing analysis, the _______ costs are crucial in…" at bounding box center [346, 73] width 260 height 30
drag, startPoint x: 233, startPoint y: 60, endPoint x: 466, endPoint y: 63, distance: 233.3
click at [466, 63] on h5 "When conducting a Life Cycle Costing analysis, the _______ costs are crucial in…" at bounding box center [346, 73] width 260 height 30
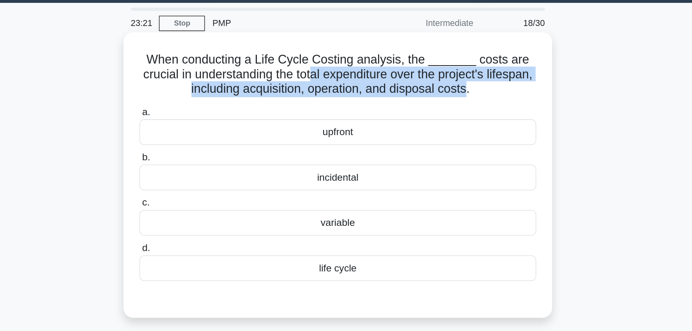
drag, startPoint x: 345, startPoint y: 73, endPoint x: 447, endPoint y: 78, distance: 102.8
click at [447, 78] on h5 "When conducting a Life Cycle Costing analysis, the _______ costs are crucial in…" at bounding box center [346, 73] width 260 height 30
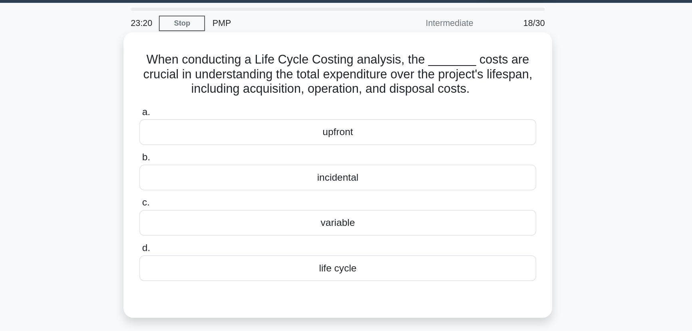
click at [363, 203] on div "life cycle" at bounding box center [346, 198] width 259 height 17
click at [217, 188] on input "d. life cycle" at bounding box center [217, 185] width 0 height 5
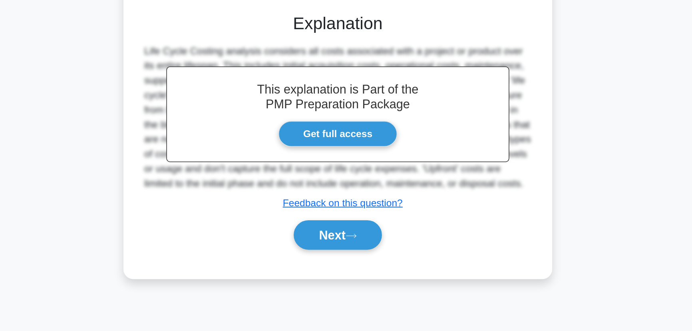
scroll to position [100, 0]
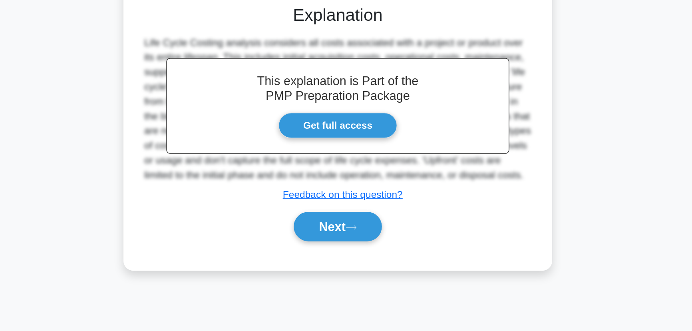
click at [326, 250] on div "Next" at bounding box center [346, 263] width 259 height 26
click at [330, 257] on button "Next" at bounding box center [345, 262] width 57 height 19
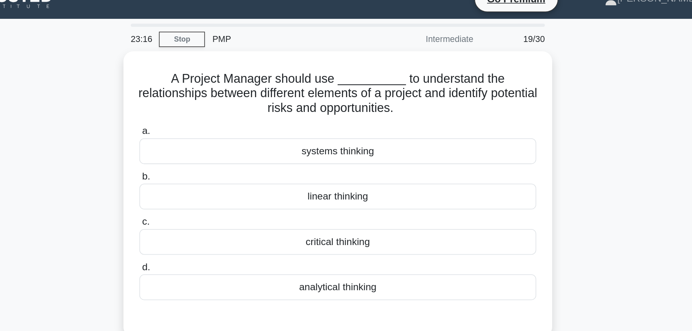
scroll to position [0, 0]
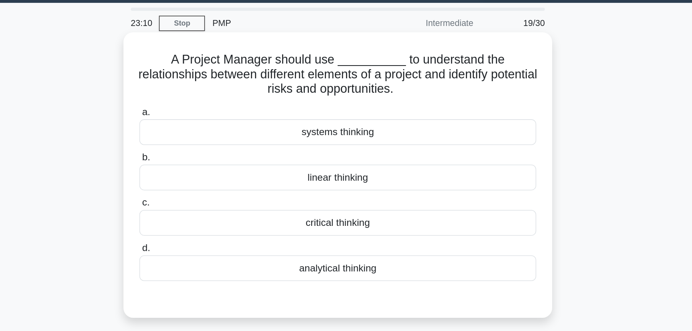
drag, startPoint x: 248, startPoint y: 71, endPoint x: 462, endPoint y: 78, distance: 214.6
click at [462, 78] on h5 "A Project Manager should use __________ to understand the relationships between…" at bounding box center [346, 73] width 260 height 30
click at [461, 78] on h5 "A Project Manager should use __________ to understand the relationships between…" at bounding box center [346, 73] width 260 height 30
click at [377, 115] on div "systems thinking" at bounding box center [346, 109] width 259 height 17
click at [217, 99] on input "a. systems thinking" at bounding box center [217, 96] width 0 height 5
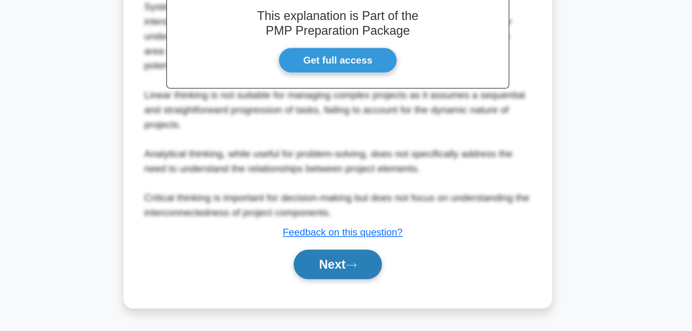
click at [356, 290] on button "Next" at bounding box center [345, 287] width 57 height 19
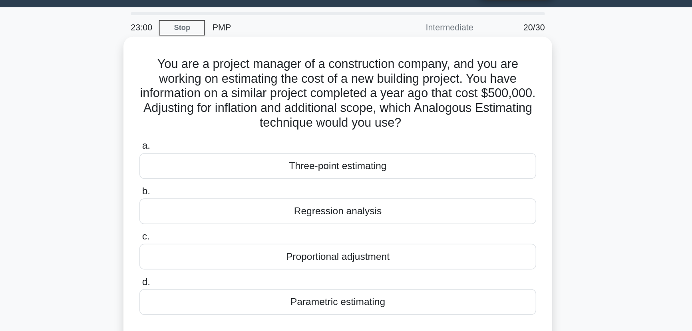
scroll to position [6, 0]
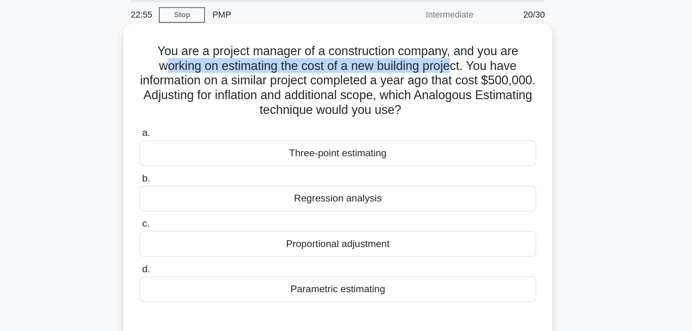
drag, startPoint x: 228, startPoint y: 69, endPoint x: 425, endPoint y: 65, distance: 196.6
click at [425, 65] on h5 "You are a project manager of a construction company, and you are working on est…" at bounding box center [346, 76] width 260 height 49
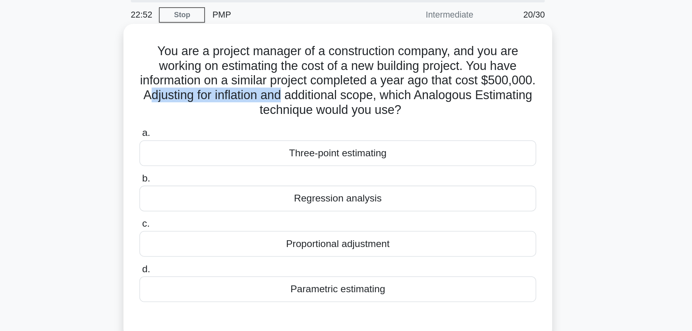
drag, startPoint x: 278, startPoint y: 87, endPoint x: 369, endPoint y: 86, distance: 90.3
click at [369, 86] on h5 "You are a project manager of a construction company, and you are working on est…" at bounding box center [346, 76] width 260 height 49
click at [269, 90] on h5 "You are a project manager of a construction company, and you are working on est…" at bounding box center [346, 76] width 260 height 49
drag, startPoint x: 278, startPoint y: 85, endPoint x: 453, endPoint y: 93, distance: 175.1
click at [453, 93] on h5 "You are a project manager of a construction company, and you are working on est…" at bounding box center [346, 76] width 260 height 49
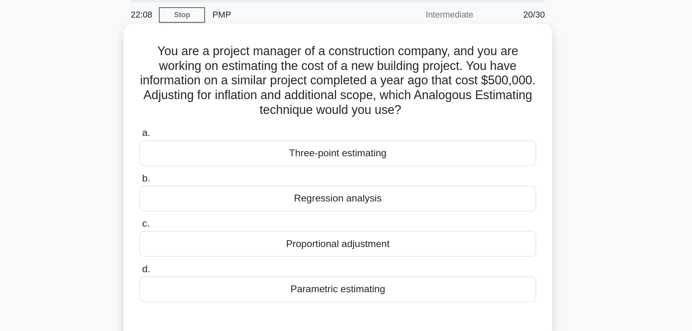
click at [367, 50] on div "You are a project manager of a construction company, and you are working on est…" at bounding box center [345, 141] width 273 height 199
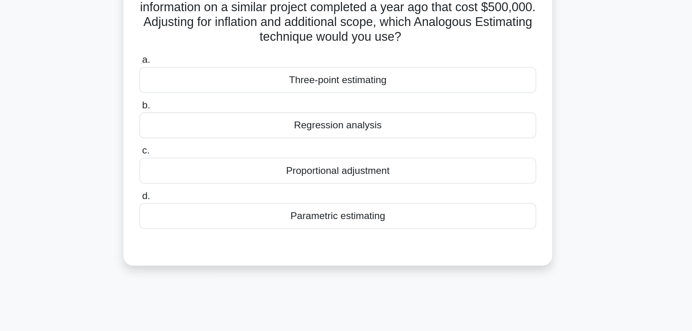
click at [365, 125] on div "Three-point estimating" at bounding box center [346, 123] width 259 height 17
click at [217, 113] on input "a. Three-point estimating" at bounding box center [217, 110] width 0 height 5
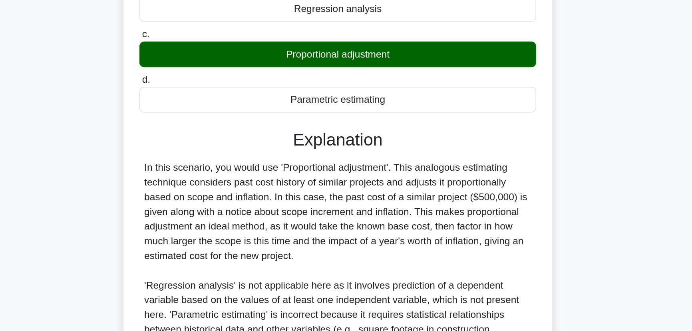
scroll to position [143, 0]
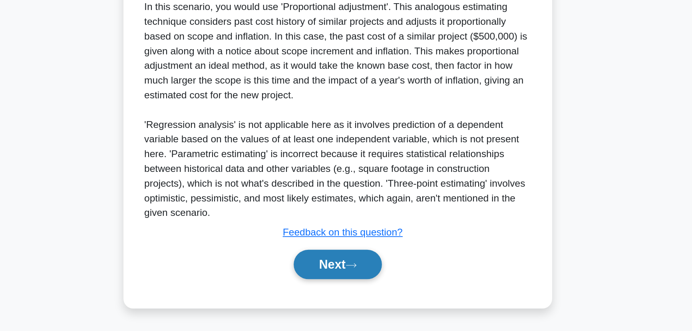
click at [353, 294] on button "Next" at bounding box center [345, 287] width 57 height 19
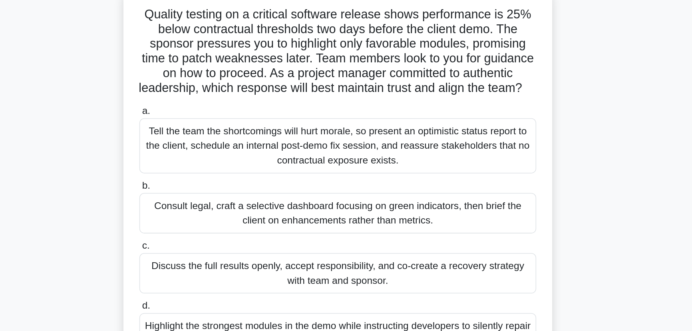
scroll to position [29, 0]
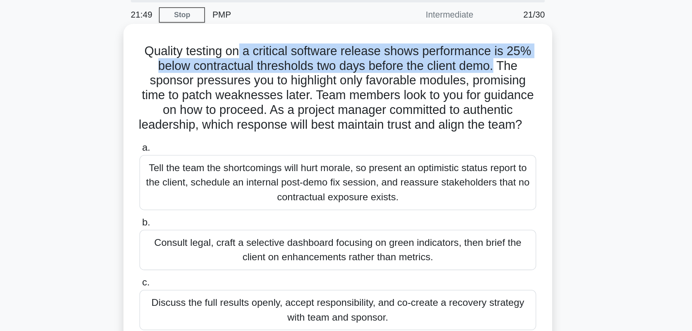
drag, startPoint x: 281, startPoint y: 32, endPoint x: 451, endPoint y: 43, distance: 170.5
click at [451, 43] on h5 "Quality testing on a critical software release shows performance is 25% below c…" at bounding box center [346, 57] width 260 height 58
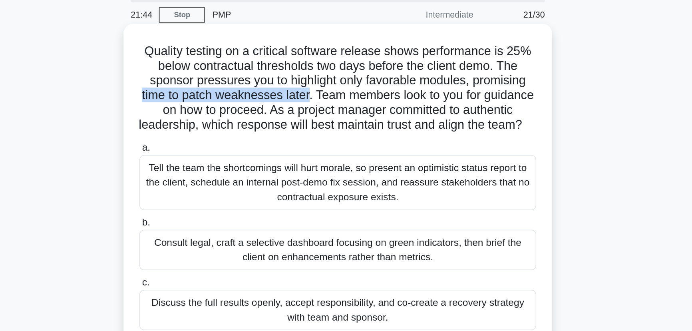
drag, startPoint x: 233, startPoint y: 60, endPoint x: 344, endPoint y: 61, distance: 111.1
click at [344, 61] on h5 "Quality testing on a critical software release shows performance is 25% below c…" at bounding box center [346, 57] width 260 height 58
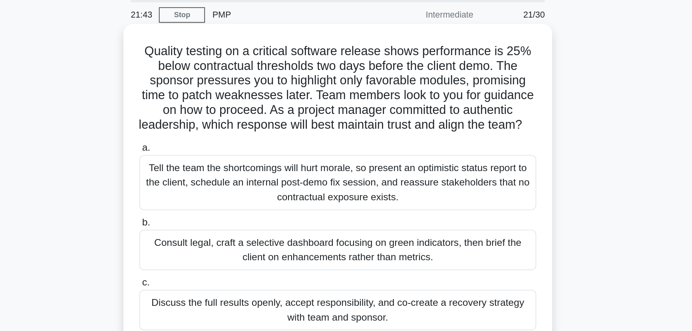
drag, startPoint x: 353, startPoint y: 62, endPoint x: 464, endPoint y: 66, distance: 111.1
click at [464, 66] on h5 "Quality testing on a critical software release shows performance is 25% below c…" at bounding box center [346, 57] width 260 height 58
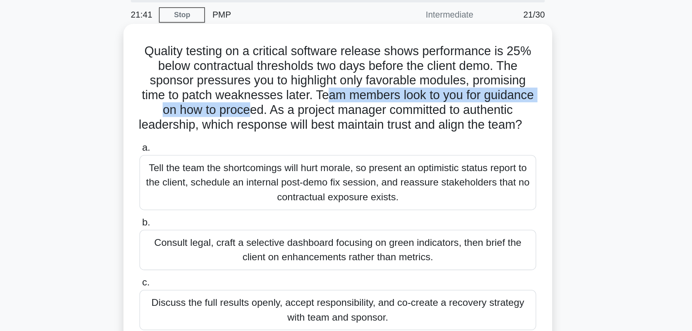
drag, startPoint x: 356, startPoint y: 62, endPoint x: 324, endPoint y: 70, distance: 32.9
click at [323, 70] on h5 "Quality testing on a critical software release shows performance is 25% below c…" at bounding box center [346, 57] width 260 height 58
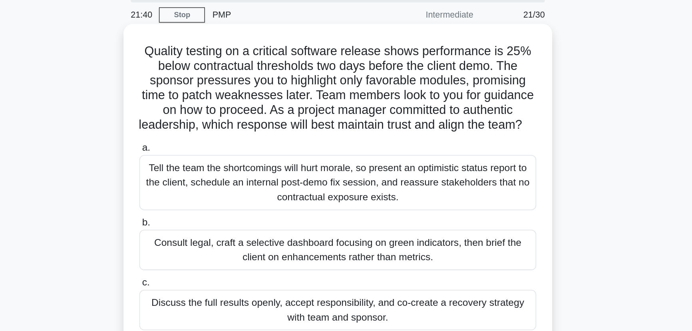
click at [325, 68] on h5 "Quality testing on a critical software release shows performance is 25% below c…" at bounding box center [346, 57] width 260 height 58
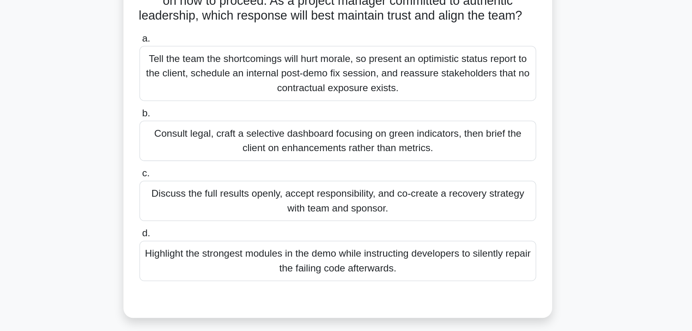
click at [345, 211] on div "Discuss the full results openly, accept responsibility, and co-create a recover…" at bounding box center [346, 202] width 259 height 26
click at [217, 187] on input "c. Discuss the full results openly, accept responsibility, and co-create a reco…" at bounding box center [217, 184] width 0 height 5
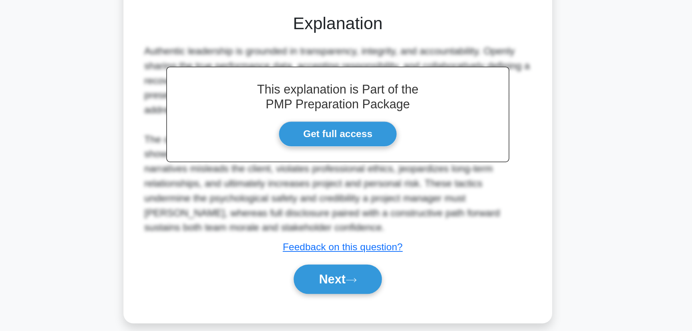
scroll to position [191, 0]
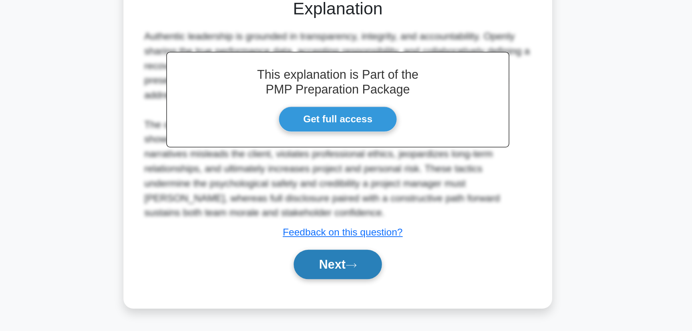
click at [348, 284] on button "Next" at bounding box center [345, 287] width 57 height 19
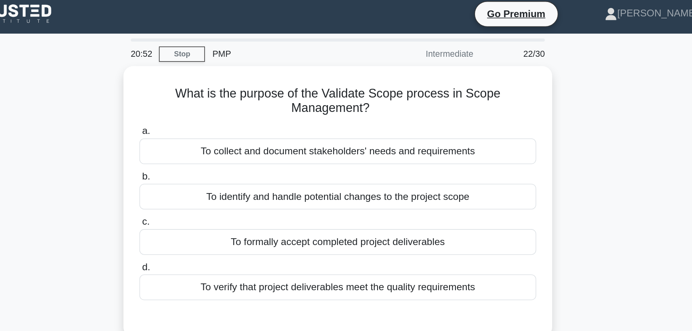
scroll to position [0, 0]
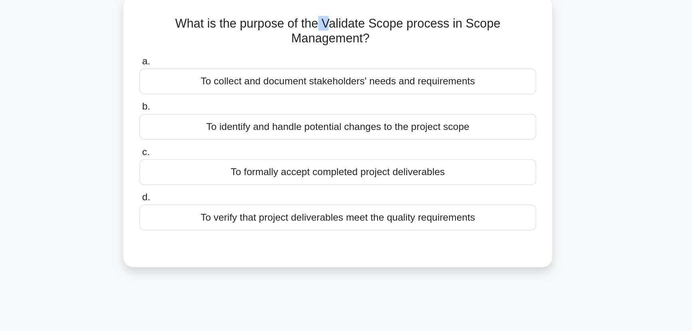
drag, startPoint x: 336, startPoint y: 62, endPoint x: 341, endPoint y: 66, distance: 6.8
click at [341, 66] on h5 "What is the purpose of the Validate Scope process in Scope Management? .spinner…" at bounding box center [346, 68] width 260 height 20
drag, startPoint x: 340, startPoint y: 66, endPoint x: 389, endPoint y: 66, distance: 49.1
click at [389, 66] on h5 "What is the purpose of the Validate Scope process in Scope Management? .spinner…" at bounding box center [346, 68] width 260 height 20
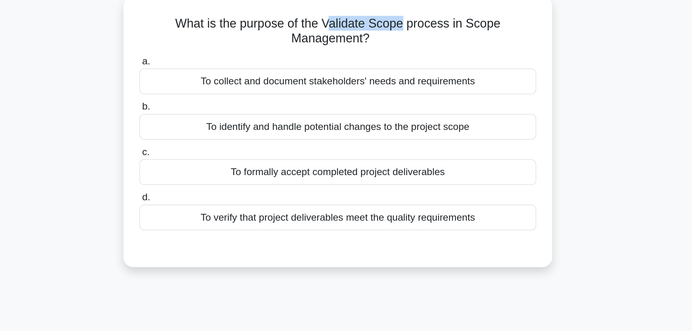
click at [389, 66] on h5 "What is the purpose of the Validate Scope process in Scope Management? .spinner…" at bounding box center [346, 68] width 260 height 20
drag, startPoint x: 390, startPoint y: 65, endPoint x: 320, endPoint y: 55, distance: 70.3
click at [320, 55] on div "What is the purpose of the Validate Scope process in Scope Management? .spinner…" at bounding box center [345, 133] width 273 height 170
click at [337, 55] on div "What is the purpose of the Validate Scope process in Scope Management? .spinner…" at bounding box center [345, 133] width 273 height 170
click at [330, 157] on div "To formally accept completed project deliverables" at bounding box center [346, 159] width 259 height 17
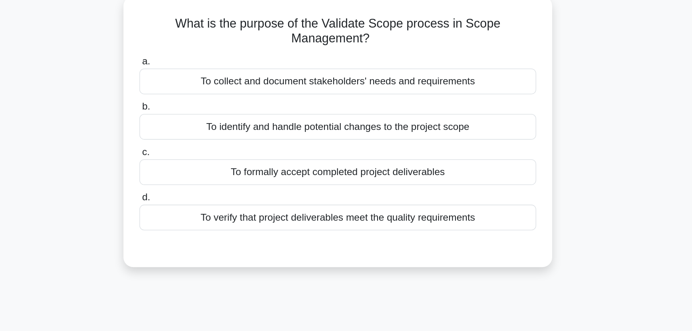
click at [217, 149] on input "c. To formally accept completed project deliverables" at bounding box center [217, 146] width 0 height 5
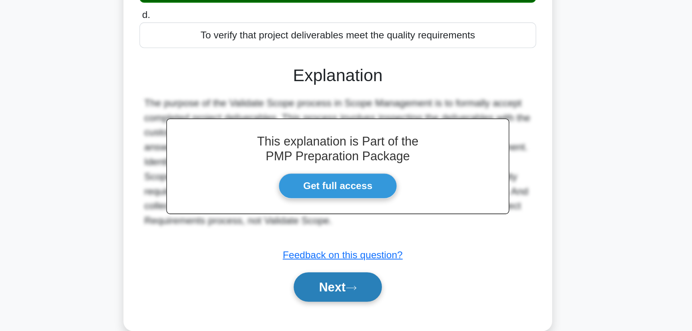
scroll to position [100, 0]
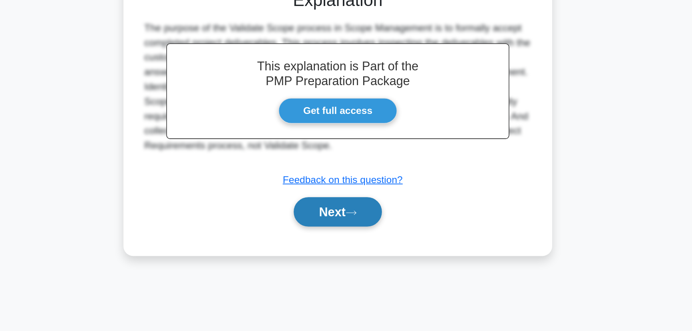
click at [350, 248] on button "Next" at bounding box center [345, 252] width 57 height 19
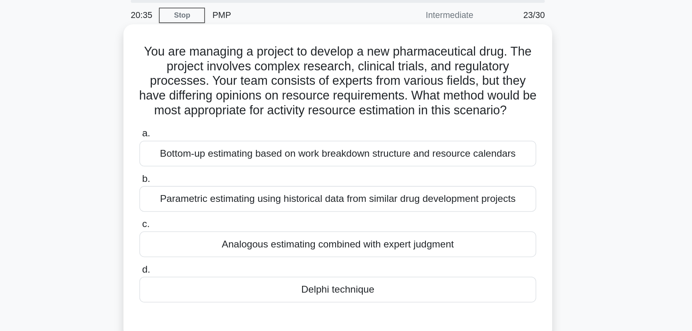
scroll to position [6, 0]
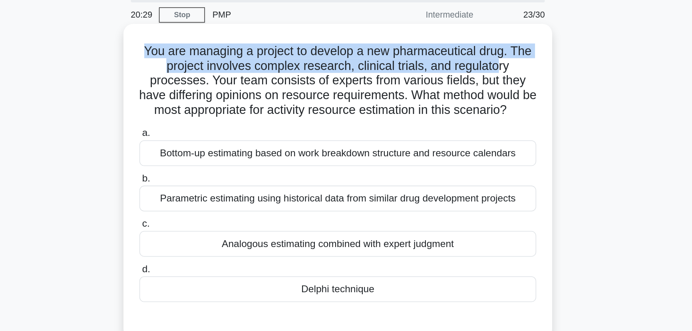
drag, startPoint x: 217, startPoint y: 55, endPoint x: 451, endPoint y: 64, distance: 233.9
click at [451, 64] on h5 "You are managing a project to develop a new pharmaceutical drug. The project in…" at bounding box center [346, 76] width 260 height 49
click at [405, 66] on h5 "You are managing a project to develop a new pharmaceutical drug. The project in…" at bounding box center [346, 76] width 260 height 49
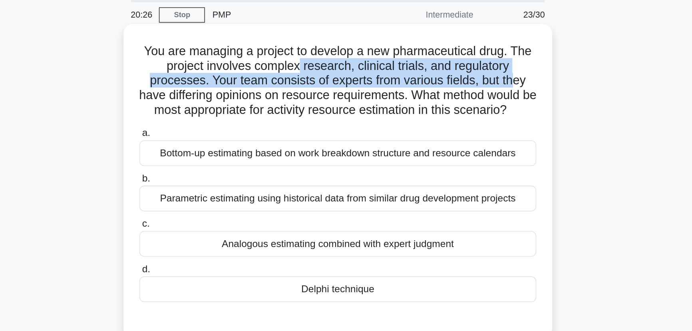
drag, startPoint x: 322, startPoint y: 66, endPoint x: 461, endPoint y: 70, distance: 139.1
click at [461, 70] on h5 "You are managing a project to develop a new pharmaceutical drug. The project in…" at bounding box center [346, 76] width 260 height 49
click at [371, 72] on h5 "You are managing a project to develop a new pharmaceutical drug. The project in…" at bounding box center [346, 76] width 260 height 49
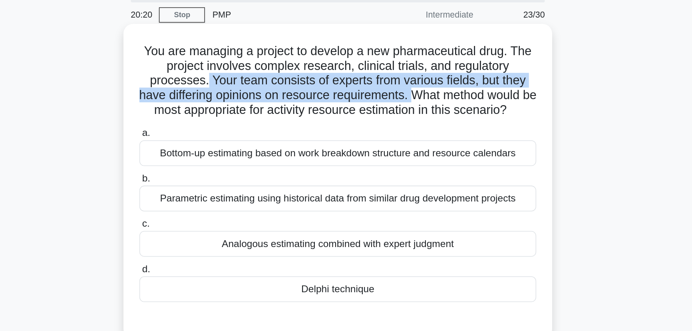
drag, startPoint x: 261, startPoint y: 73, endPoint x: 399, endPoint y: 89, distance: 139.1
click at [399, 89] on h5 "You are managing a project to develop a new pharmaceutical drug. The project in…" at bounding box center [346, 76] width 260 height 49
click at [401, 86] on h5 "You are managing a project to develop a new pharmaceutical drug. The project in…" at bounding box center [346, 76] width 260 height 49
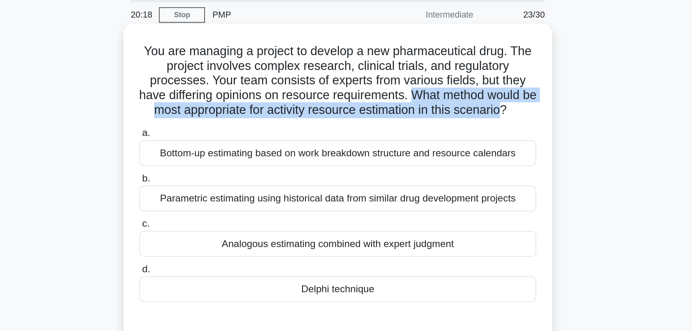
drag, startPoint x: 401, startPoint y: 86, endPoint x: 458, endPoint y: 94, distance: 56.8
click at [458, 94] on h5 "You are managing a project to develop a new pharmaceutical drug. The project in…" at bounding box center [346, 76] width 260 height 49
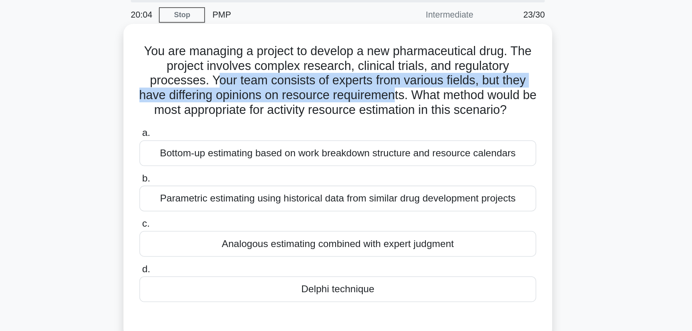
drag, startPoint x: 272, startPoint y: 73, endPoint x: 390, endPoint y: 87, distance: 118.7
click at [390, 87] on h5 "You are managing a project to develop a new pharmaceutical drug. The project in…" at bounding box center [346, 76] width 260 height 49
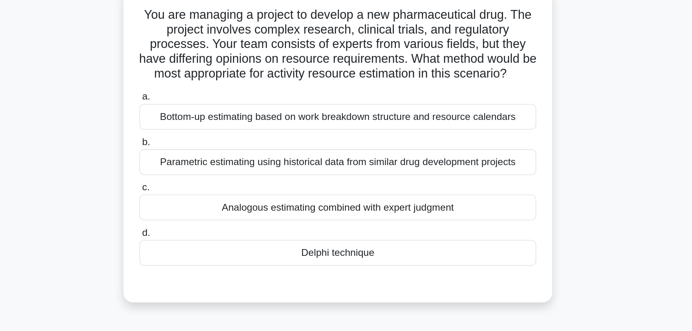
click at [403, 221] on div "Delphi technique" at bounding box center [346, 212] width 259 height 17
click at [217, 202] on input "d. Delphi technique" at bounding box center [217, 199] width 0 height 5
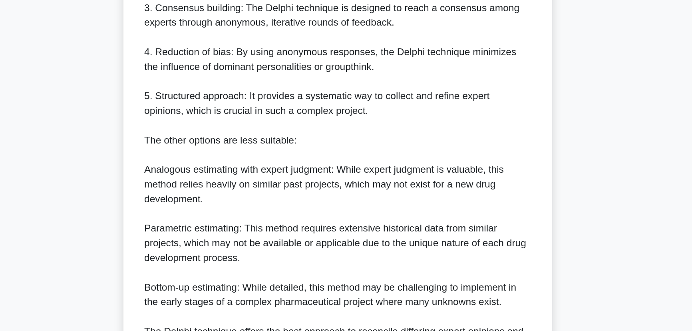
scroll to position [315, 0]
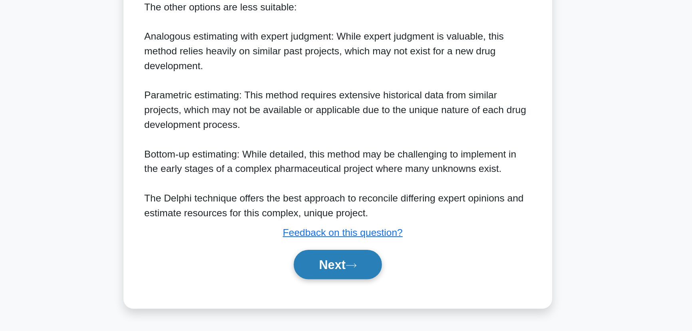
click at [352, 294] on button "Next" at bounding box center [345, 287] width 57 height 19
click at [353, 282] on button "Next" at bounding box center [345, 287] width 57 height 19
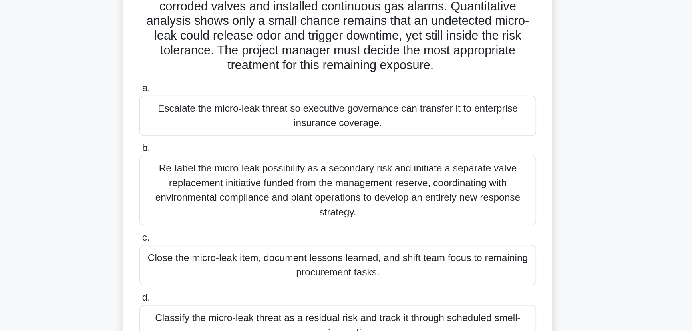
scroll to position [29, 0]
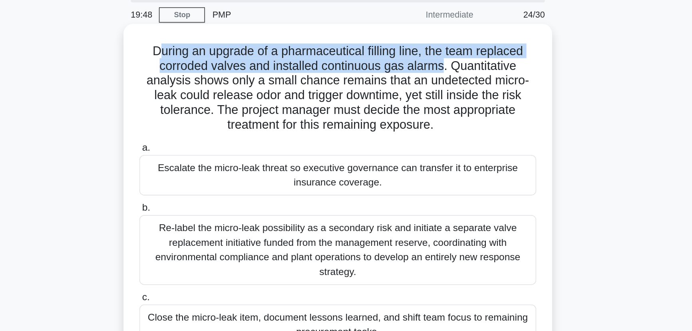
drag, startPoint x: 229, startPoint y: 34, endPoint x: 416, endPoint y: 44, distance: 187.6
click at [416, 44] on h5 "During an upgrade of a pharmaceutical filling line, the team replaced corroded …" at bounding box center [346, 57] width 260 height 58
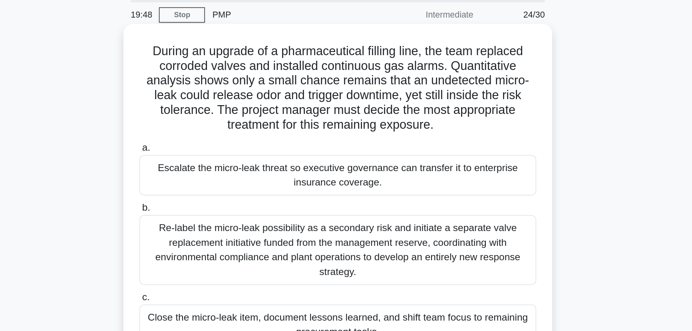
click at [417, 44] on h5 "During an upgrade of a pharmaceutical filling line, the team replaced corroded …" at bounding box center [346, 57] width 260 height 58
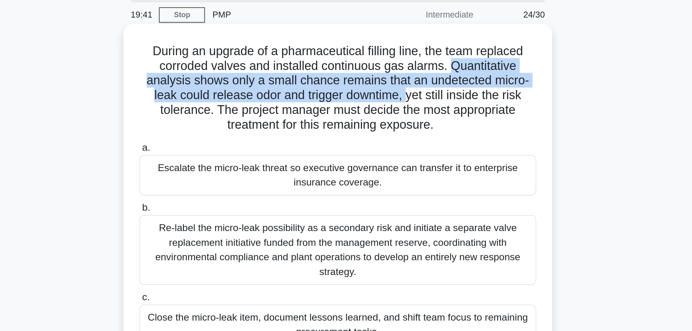
drag, startPoint x: 421, startPoint y: 42, endPoint x: 391, endPoint y: 60, distance: 35.4
click at [391, 60] on h5 "During an upgrade of a pharmaceutical filling line, the team replaced corroded …" at bounding box center [346, 57] width 260 height 58
click at [393, 60] on h5 "During an upgrade of a pharmaceutical filling line, the team replaced corroded …" at bounding box center [346, 57] width 260 height 58
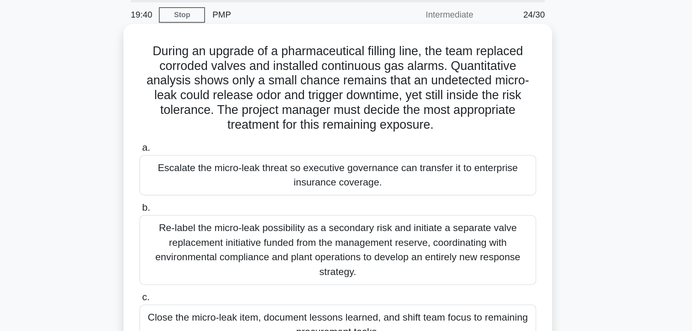
click at [393, 60] on h5 "During an upgrade of a pharmaceutical filling line, the team replaced corroded …" at bounding box center [346, 57] width 260 height 58
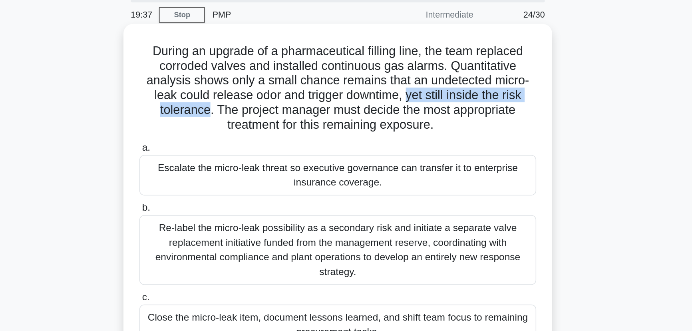
drag, startPoint x: 393, startPoint y: 62, endPoint x: 260, endPoint y: 74, distance: 133.6
click at [260, 74] on h5 "During an upgrade of a pharmaceutical filling line, the team replaced corroded …" at bounding box center [346, 57] width 260 height 58
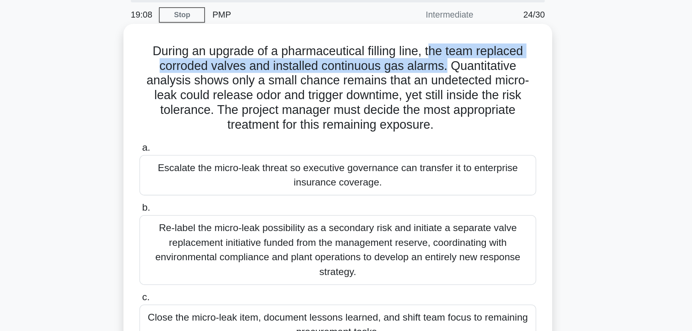
drag, startPoint x: 407, startPoint y: 32, endPoint x: 417, endPoint y: 41, distance: 13.0
click at [417, 41] on h5 "During an upgrade of a pharmaceutical filling line, the team replaced corroded …" at bounding box center [346, 57] width 260 height 58
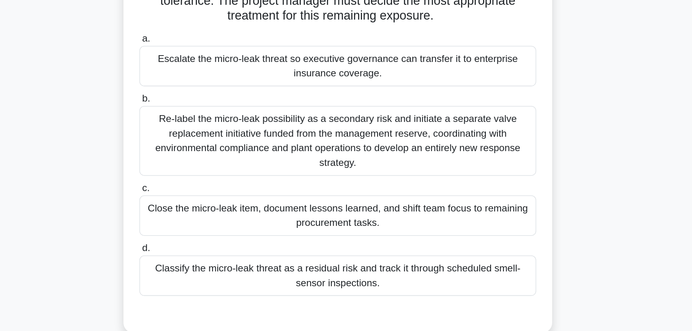
click at [344, 256] on div "Classify the micro-leak threat as a residual risk and track it through schedule…" at bounding box center [346, 251] width 259 height 26
click at [217, 236] on input "d. Classify the micro-leak threat as a residual risk and track it through sched…" at bounding box center [217, 233] width 0 height 5
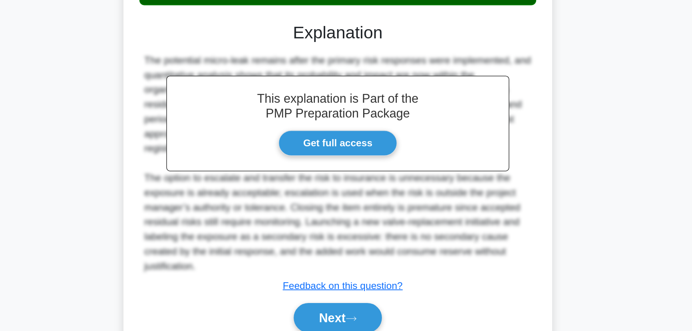
scroll to position [209, 0]
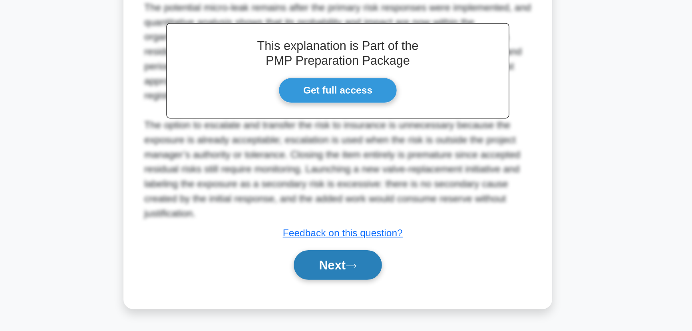
click at [348, 287] on button "Next" at bounding box center [345, 287] width 57 height 19
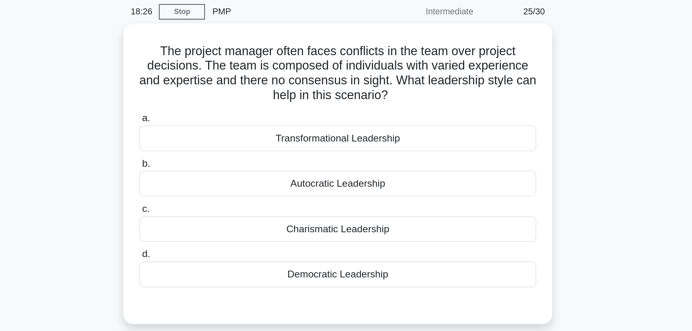
scroll to position [29, 0]
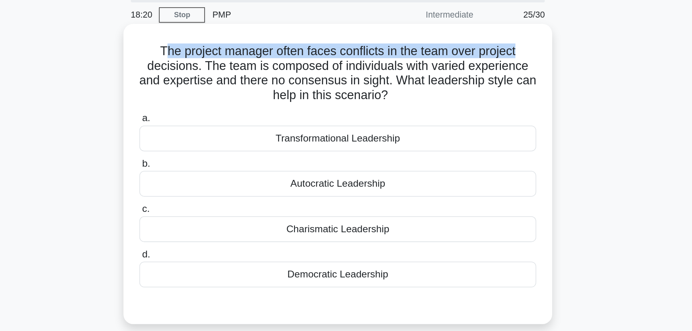
drag, startPoint x: 230, startPoint y: 32, endPoint x: 473, endPoint y: 34, distance: 243.7
click at [473, 34] on h5 "The project manager often faces conflicts in the team over project decisions. T…" at bounding box center [346, 47] width 260 height 39
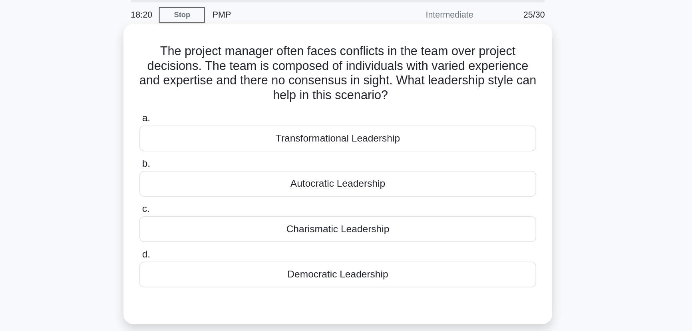
click at [371, 44] on h5 "The project manager often faces conflicts in the team over project decisions. T…" at bounding box center [346, 47] width 260 height 39
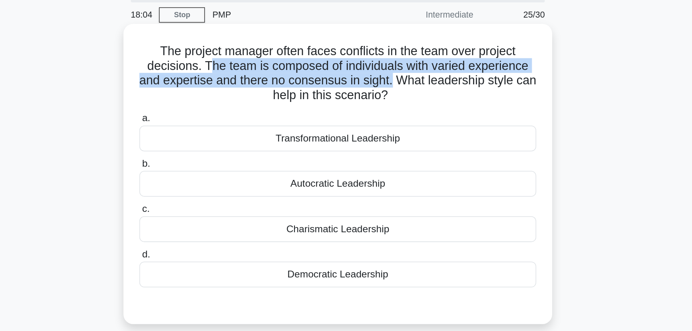
drag, startPoint x: 259, startPoint y: 42, endPoint x: 389, endPoint y: 54, distance: 130.3
click at [389, 54] on h5 "The project manager often faces conflicts in the team over project decisions. T…" at bounding box center [346, 47] width 260 height 39
click at [387, 53] on h5 "The project manager often faces conflicts in the team over project decisions. T…" at bounding box center [346, 47] width 260 height 39
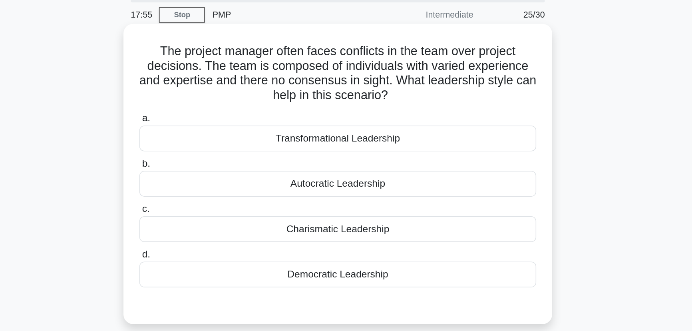
click at [369, 119] on div "Autocratic Leadership" at bounding box center [346, 119] width 259 height 17
click at [217, 109] on input "b. Autocratic Leadership" at bounding box center [217, 106] width 0 height 5
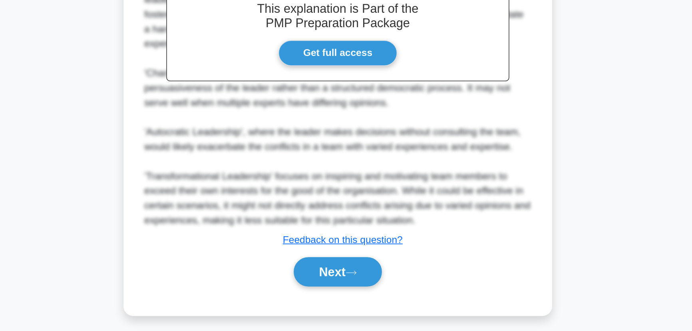
scroll to position [162, 0]
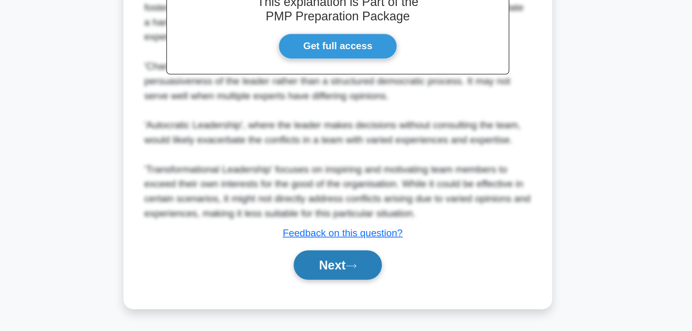
click at [342, 285] on button "Next" at bounding box center [345, 287] width 57 height 19
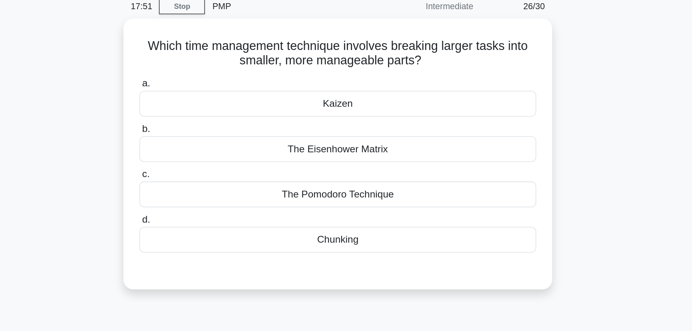
scroll to position [6, 0]
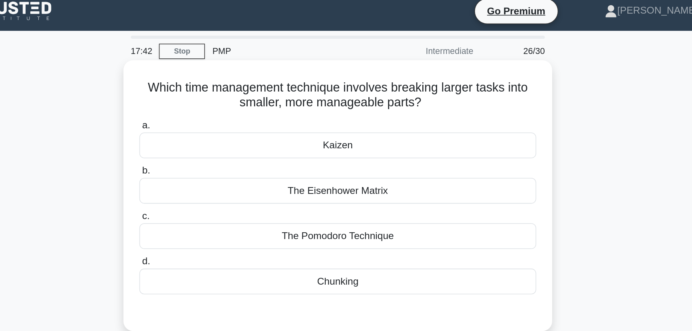
drag, startPoint x: 284, startPoint y: 68, endPoint x: 408, endPoint y: 65, distance: 124.7
click at [408, 65] on h5 "Which time management technique involves breaking larger tasks into smaller, mo…" at bounding box center [346, 62] width 260 height 20
click at [408, 65] on icon ".spinner_0XTQ{transform-origin:center;animation:spinner_y6GP .75s linear infini…" at bounding box center [405, 67] width 10 height 10
click at [356, 184] on div "Chunking" at bounding box center [346, 183] width 259 height 17
click at [217, 173] on input "d. Chunking" at bounding box center [217, 170] width 0 height 5
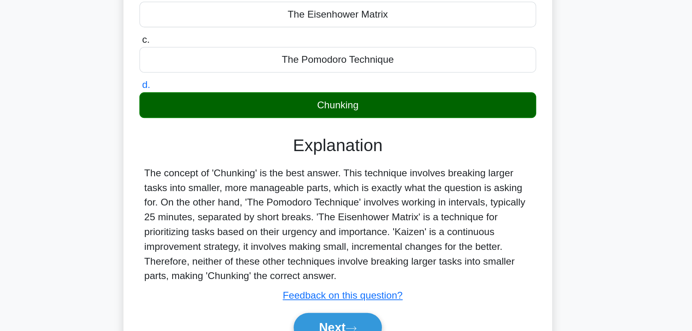
scroll to position [100, 0]
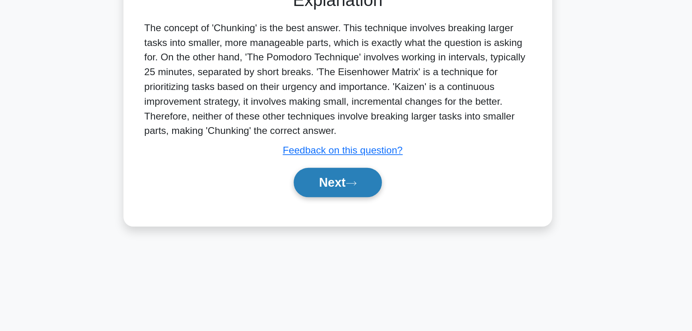
click at [357, 235] on icon at bounding box center [354, 234] width 7 height 4
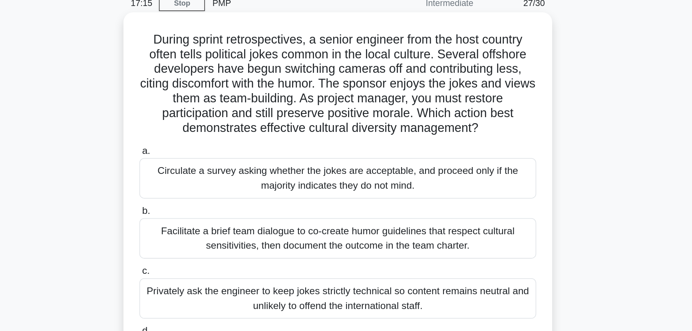
scroll to position [29, 0]
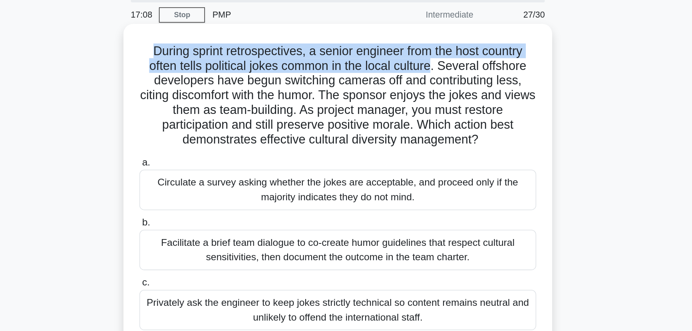
drag, startPoint x: 227, startPoint y: 35, endPoint x: 418, endPoint y: 41, distance: 191.4
click at [411, 41] on h5 "During sprint retrospectives, a senior engineer from the host country often tel…" at bounding box center [346, 62] width 260 height 68
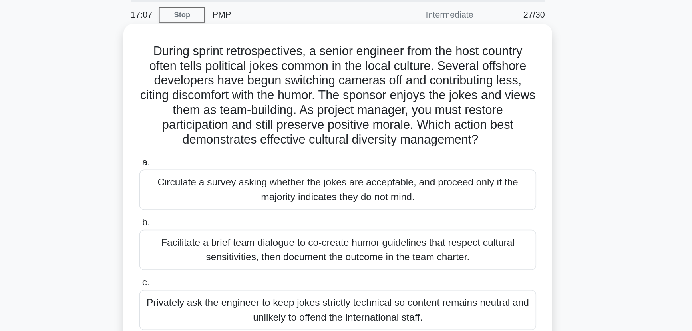
drag, startPoint x: 417, startPoint y: 41, endPoint x: 471, endPoint y: 42, distance: 54.3
click at [471, 42] on h5 "During sprint retrospectives, a senior engineer from the host country often tel…" at bounding box center [346, 62] width 260 height 68
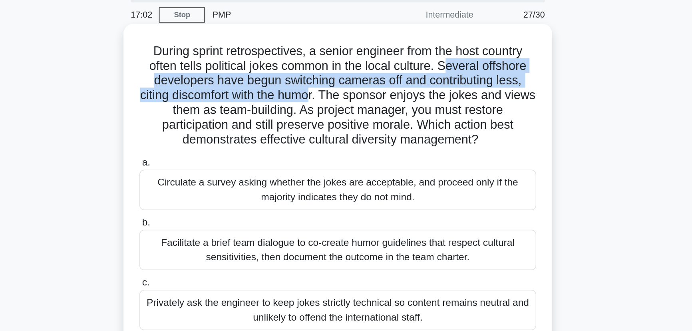
drag, startPoint x: 420, startPoint y: 43, endPoint x: 342, endPoint y: 60, distance: 79.7
click at [342, 60] on h5 "During sprint retrospectives, a senior engineer from the host country often tel…" at bounding box center [346, 62] width 260 height 68
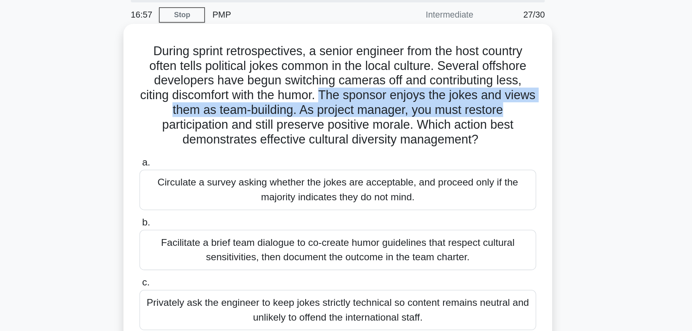
drag, startPoint x: 348, startPoint y: 61, endPoint x: 468, endPoint y: 68, distance: 120.9
click at [468, 68] on h5 "During sprint retrospectives, a senior engineer from the host country often tel…" at bounding box center [346, 62] width 260 height 68
click at [466, 69] on h5 "During sprint retrospectives, a senior engineer from the host country often tel…" at bounding box center [346, 62] width 260 height 68
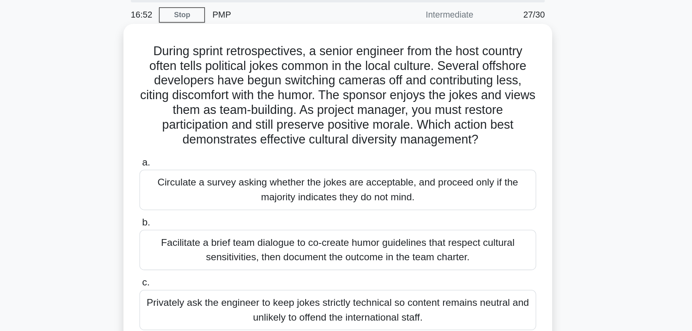
drag, startPoint x: 329, startPoint y: 70, endPoint x: 448, endPoint y: 72, distance: 118.7
click at [458, 88] on h5 "During sprint retrospectives, a senior engineer from the host country often tel…" at bounding box center [346, 62] width 260 height 68
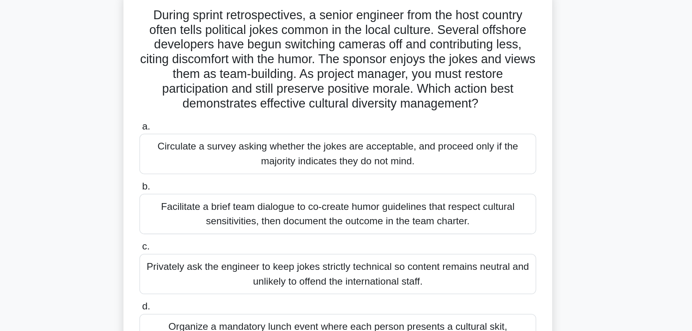
click at [309, 167] on div "Facilitate a brief team dialogue to co-create humor guidelines that respect cul…" at bounding box center [346, 163] width 259 height 26
click at [217, 148] on input "b. Facilitate a brief team dialogue to co-create humor guidelines that respect …" at bounding box center [217, 145] width 0 height 5
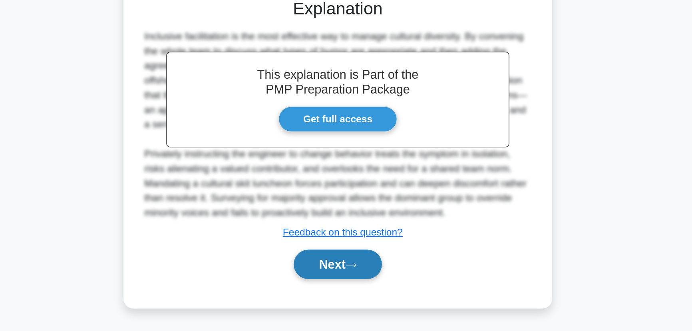
click at [346, 290] on button "Next" at bounding box center [345, 287] width 57 height 19
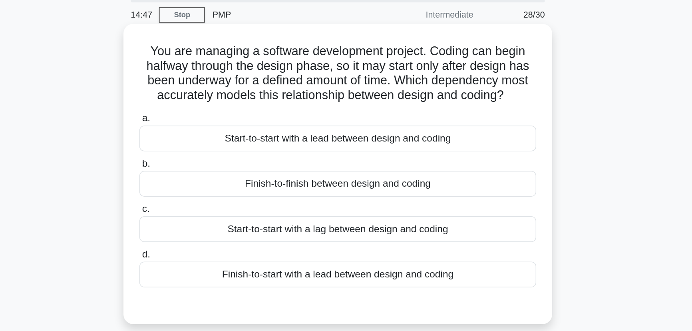
click at [411, 148] on div "Start-to-start with a lag between design and coding" at bounding box center [346, 149] width 259 height 17
click at [217, 139] on input "c. Start-to-start with a lag between design and coding" at bounding box center [217, 136] width 0 height 5
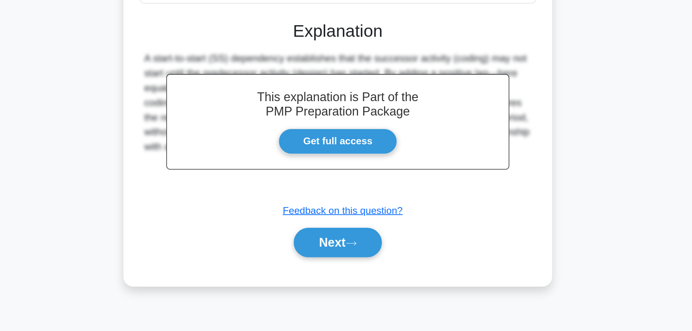
scroll to position [100, 0]
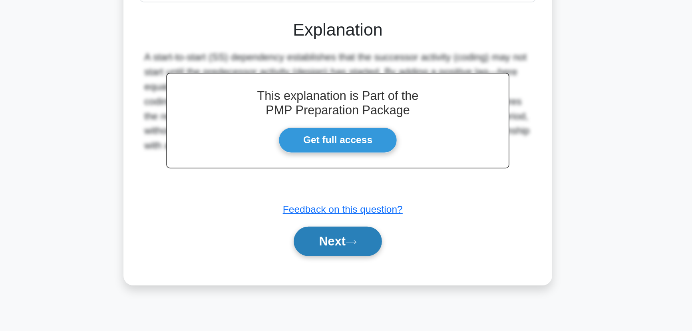
click at [358, 272] on icon at bounding box center [354, 272] width 7 height 4
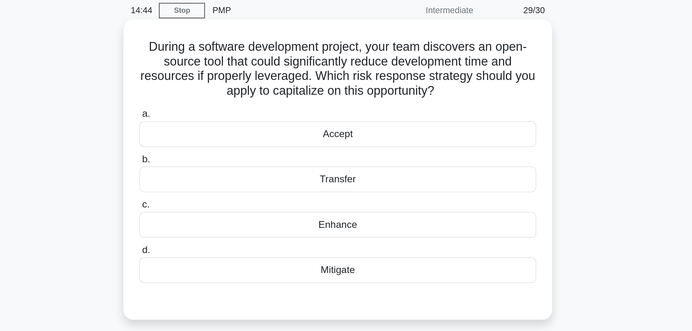
scroll to position [29, 0]
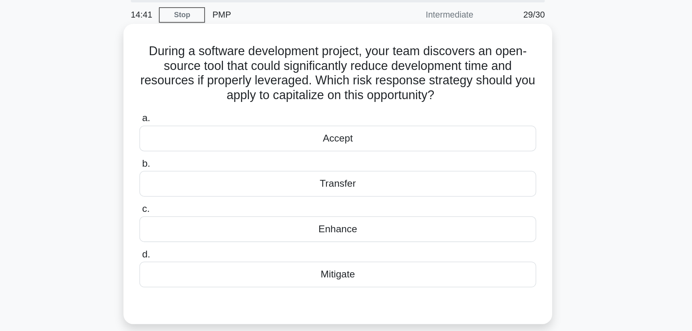
drag, startPoint x: 362, startPoint y: 33, endPoint x: 432, endPoint y: 35, distance: 69.5
click at [431, 35] on h5 "During a software development project, your team discovers an open-source tool …" at bounding box center [346, 47] width 260 height 39
drag, startPoint x: 260, startPoint y: 52, endPoint x: 330, endPoint y: 51, distance: 70.3
click at [330, 51] on h5 "During a software development project, your team discovers an open-source tool …" at bounding box center [346, 47] width 260 height 39
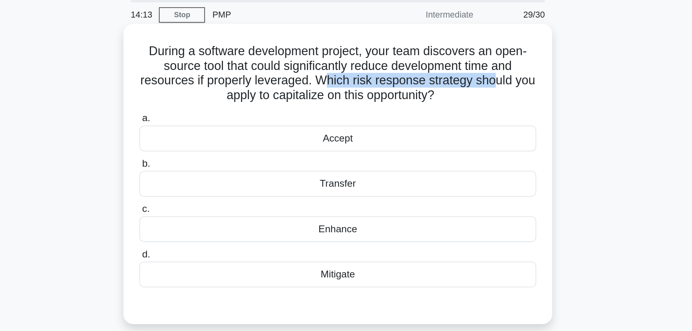
drag, startPoint x: 346, startPoint y: 50, endPoint x: 456, endPoint y: 52, distance: 110.7
click at [456, 52] on h5 "During a software development project, your team discovers an open-source tool …" at bounding box center [346, 47] width 260 height 39
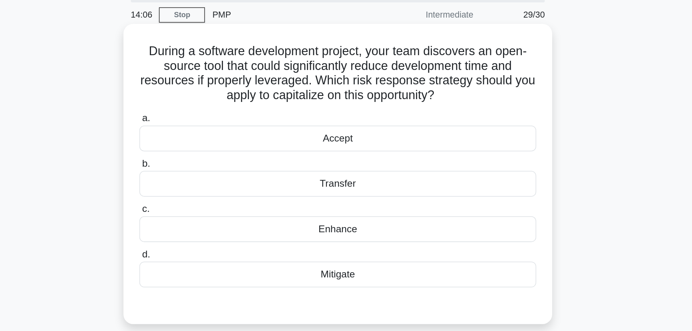
click at [382, 155] on div "Enhance" at bounding box center [346, 149] width 259 height 17
click at [217, 139] on input "c. Enhance" at bounding box center [217, 136] width 0 height 5
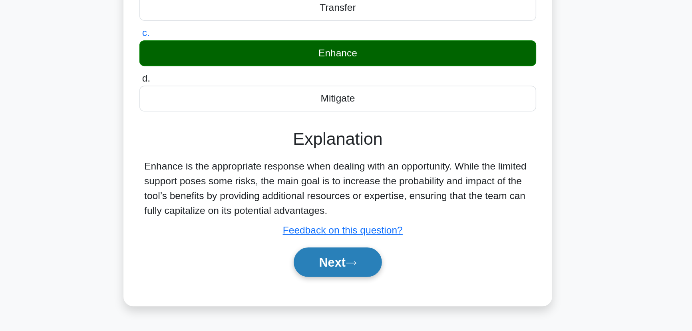
click at [355, 289] on button "Next" at bounding box center [345, 285] width 57 height 19
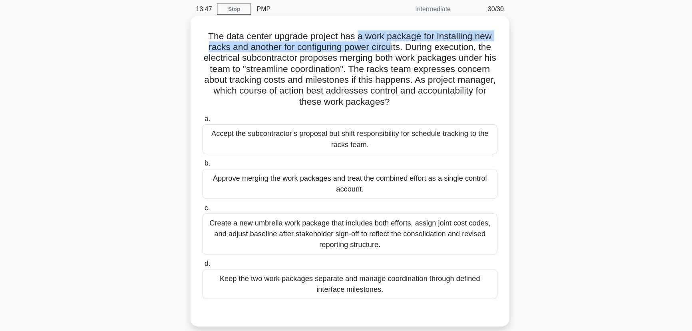
drag, startPoint x: 352, startPoint y: 35, endPoint x: 384, endPoint y: 42, distance: 32.8
click at [384, 42] on h5 "The data center upgrade project has a work package for installing new racks and…" at bounding box center [346, 62] width 260 height 68
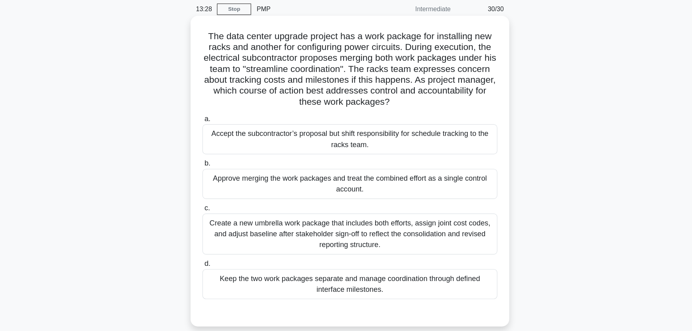
drag, startPoint x: 399, startPoint y: 42, endPoint x: 466, endPoint y: 44, distance: 67.1
click at [474, 43] on h5 "The data center upgrade project has a work package for installing new racks and…" at bounding box center [346, 62] width 260 height 68
click at [385, 42] on h5 "The data center upgrade project has a work package for installing new racks and…" at bounding box center [346, 62] width 260 height 68
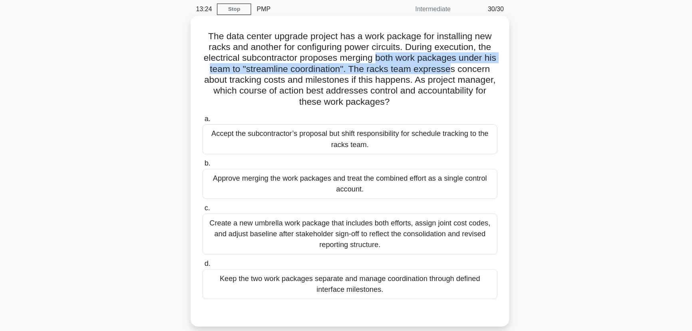
drag, startPoint x: 376, startPoint y: 54, endPoint x: 458, endPoint y: 61, distance: 82.6
click at [458, 61] on h5 "The data center upgrade project has a work package for installing new racks and…" at bounding box center [346, 62] width 260 height 68
drag, startPoint x: 458, startPoint y: 61, endPoint x: 411, endPoint y: 62, distance: 46.8
click at [457, 61] on h5 "The data center upgrade project has a work package for installing new racks and…" at bounding box center [346, 62] width 260 height 68
click at [373, 62] on h5 "The data center upgrade project has a work package for installing new racks and…" at bounding box center [346, 62] width 260 height 68
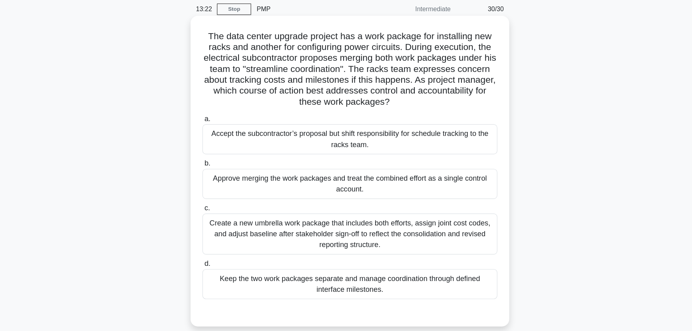
click at [298, 74] on h5 "The data center upgrade project has a work package for installing new racks and…" at bounding box center [346, 62] width 260 height 68
drag, startPoint x: 291, startPoint y: 73, endPoint x: 442, endPoint y: 73, distance: 151.0
click at [431, 74] on h5 "The data center upgrade project has a work package for installing new racks and…" at bounding box center [346, 62] width 260 height 68
click at [440, 73] on h5 "The data center upgrade project has a work package for installing new racks and…" at bounding box center [346, 62] width 260 height 68
drag, startPoint x: 274, startPoint y: 82, endPoint x: 447, endPoint y: 97, distance: 173.6
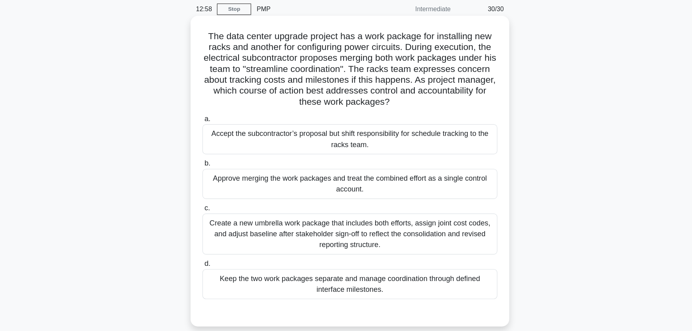
click at [447, 97] on div "The data center upgrade project has a work package for installing new racks and…" at bounding box center [345, 152] width 273 height 266
click at [439, 67] on h5 "The data center upgrade project has a work package for installing new racks and…" at bounding box center [346, 62] width 260 height 68
click at [321, 201] on div "Create a new umbrella work package that includes both efforts, assign joint cos…" at bounding box center [346, 207] width 259 height 36
click at [217, 187] on input "c. Create a new umbrella work package that includes both efforts, assign joint …" at bounding box center [217, 184] width 0 height 5
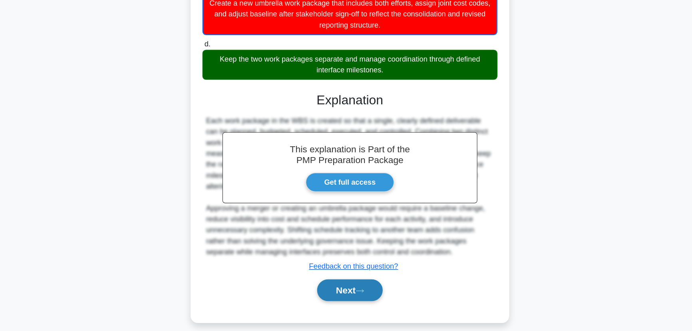
scroll to position [189, 0]
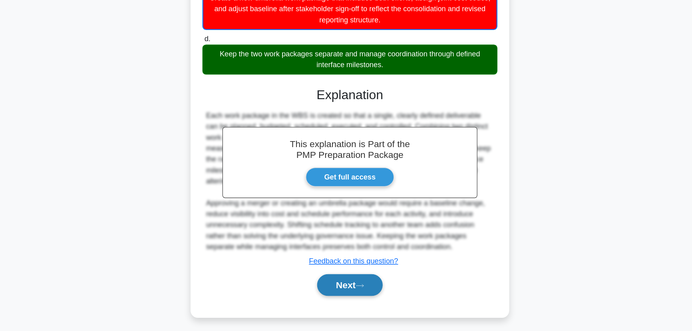
click at [331, 290] on button "Next" at bounding box center [345, 289] width 57 height 19
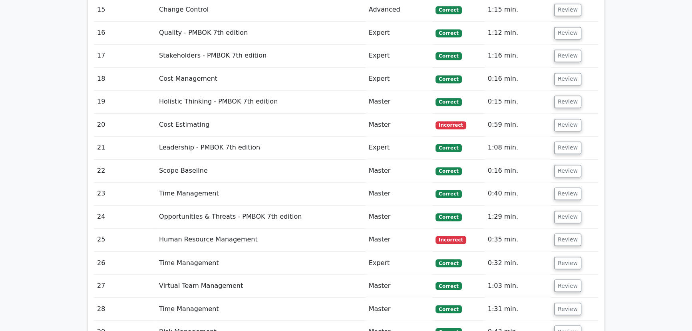
scroll to position [1670, 0]
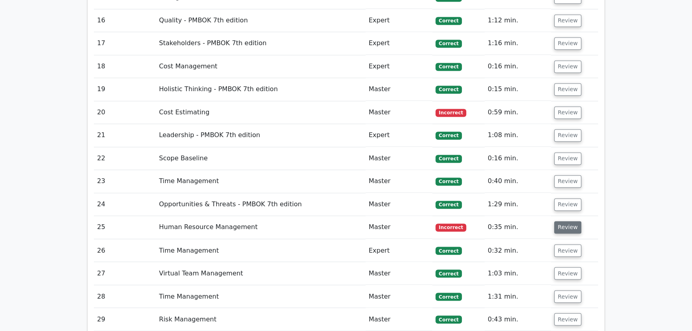
click at [560, 221] on button "Review" at bounding box center [567, 227] width 27 height 12
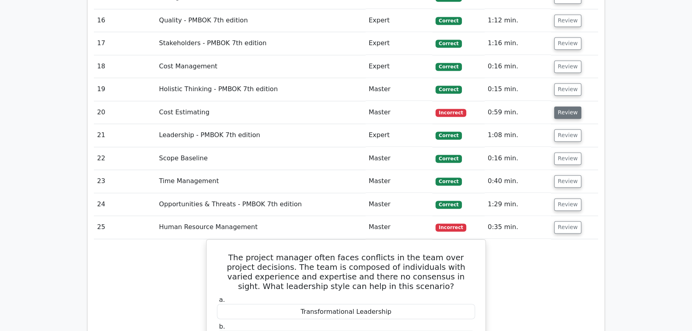
click at [563, 106] on button "Review" at bounding box center [567, 112] width 27 height 12
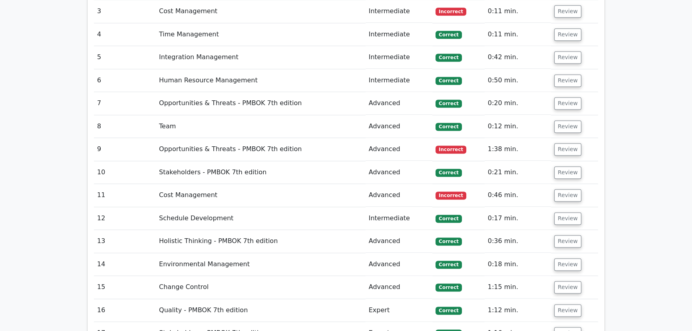
scroll to position [1343, 0]
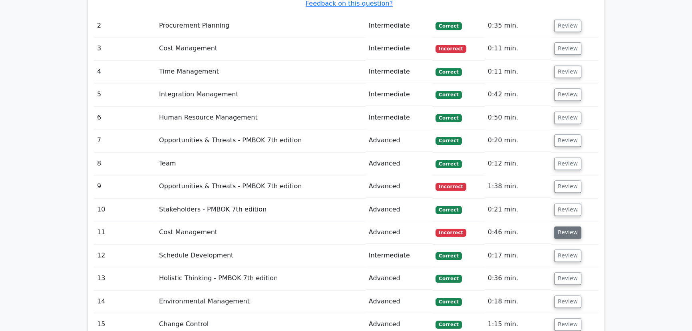
click at [566, 226] on button "Review" at bounding box center [567, 232] width 27 height 12
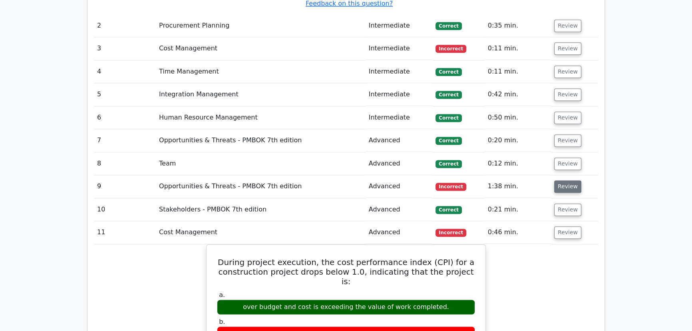
click at [565, 180] on button "Review" at bounding box center [567, 186] width 27 height 12
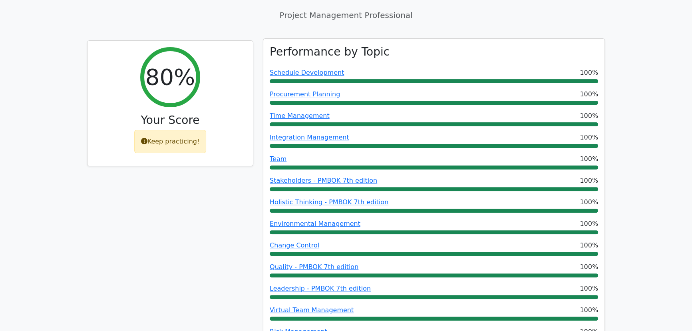
scroll to position [0, 0]
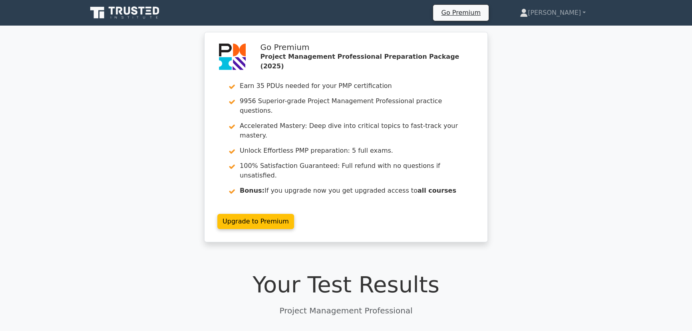
drag, startPoint x: 597, startPoint y: 265, endPoint x: 596, endPoint y: 130, distance: 134.6
click at [575, 9] on link "[PERSON_NAME]" at bounding box center [553, 13] width 104 height 16
click at [564, 28] on link "Profile" at bounding box center [532, 31] width 63 height 13
